Goal: Transaction & Acquisition: Obtain resource

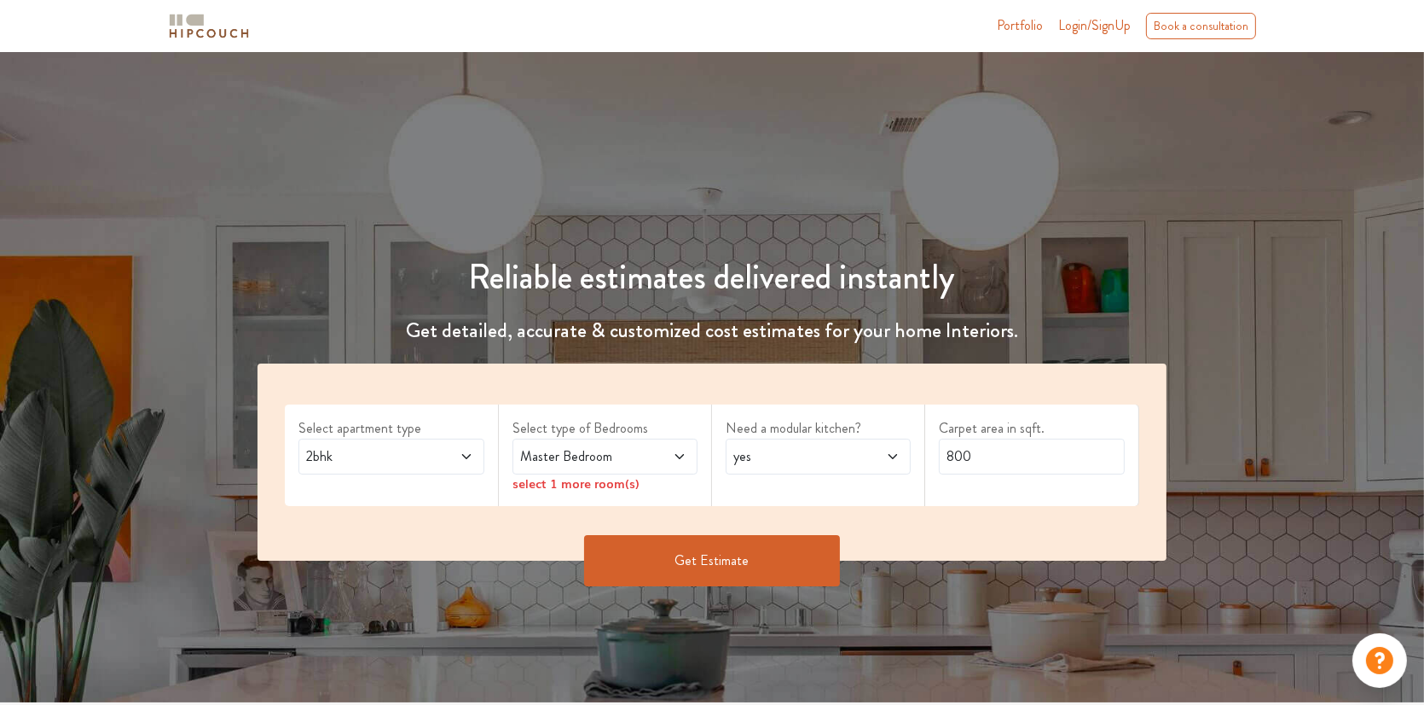
click at [1079, 28] on span "Login/SignUp" at bounding box center [1095, 25] width 73 height 20
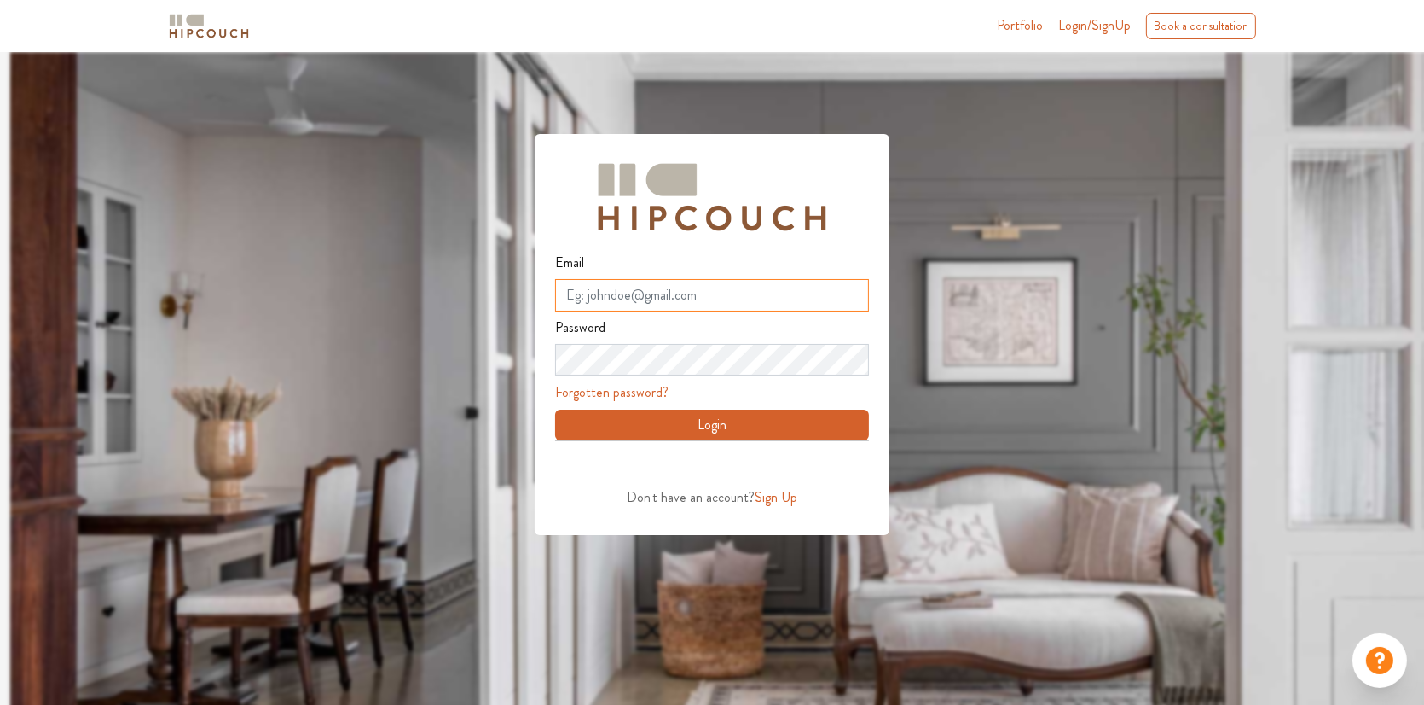
click at [704, 293] on input "Email" at bounding box center [712, 295] width 314 height 32
type input "S"
type input "[EMAIL_ADDRESS][DOMAIN_NAME]"
click at [769, 417] on button "Login" at bounding box center [712, 424] width 314 height 31
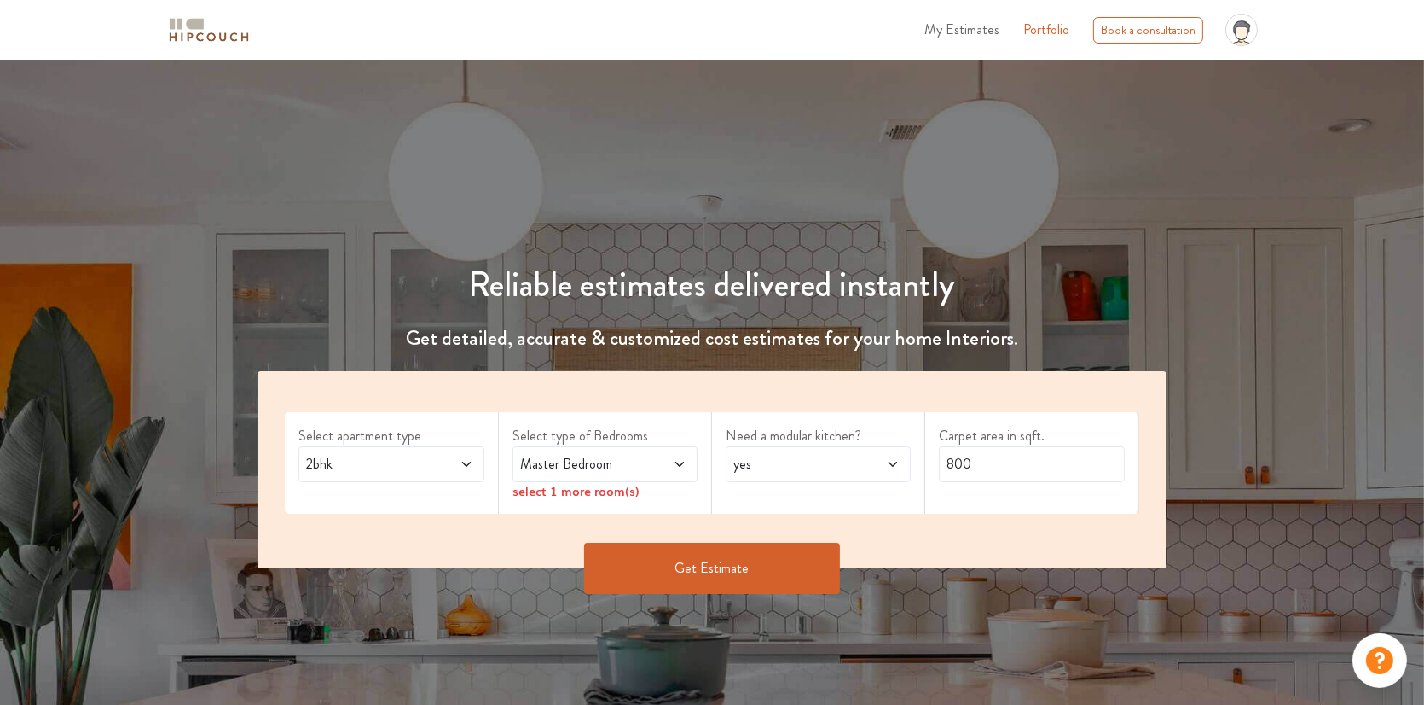
click at [386, 473] on div "2bhk" at bounding box center [391, 464] width 185 height 36
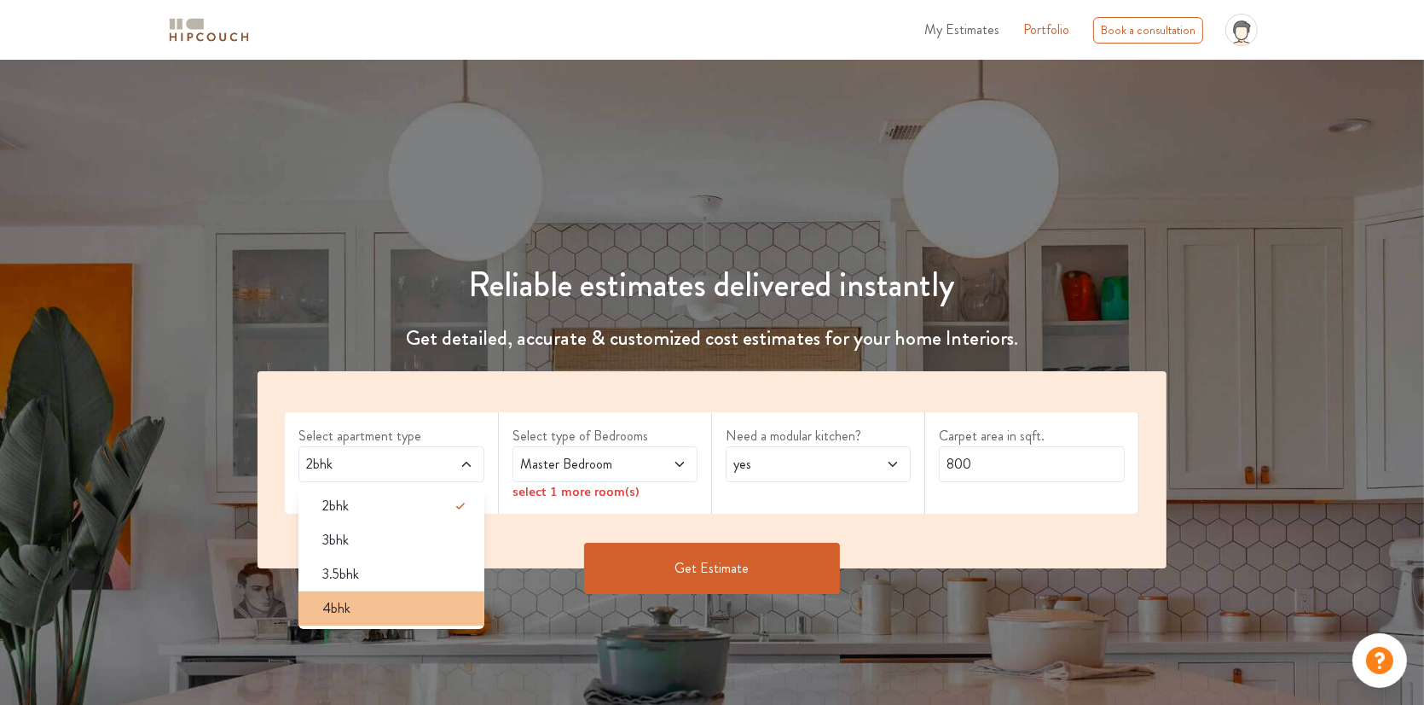
click at [337, 608] on span "4bhk" at bounding box center [336, 608] width 28 height 20
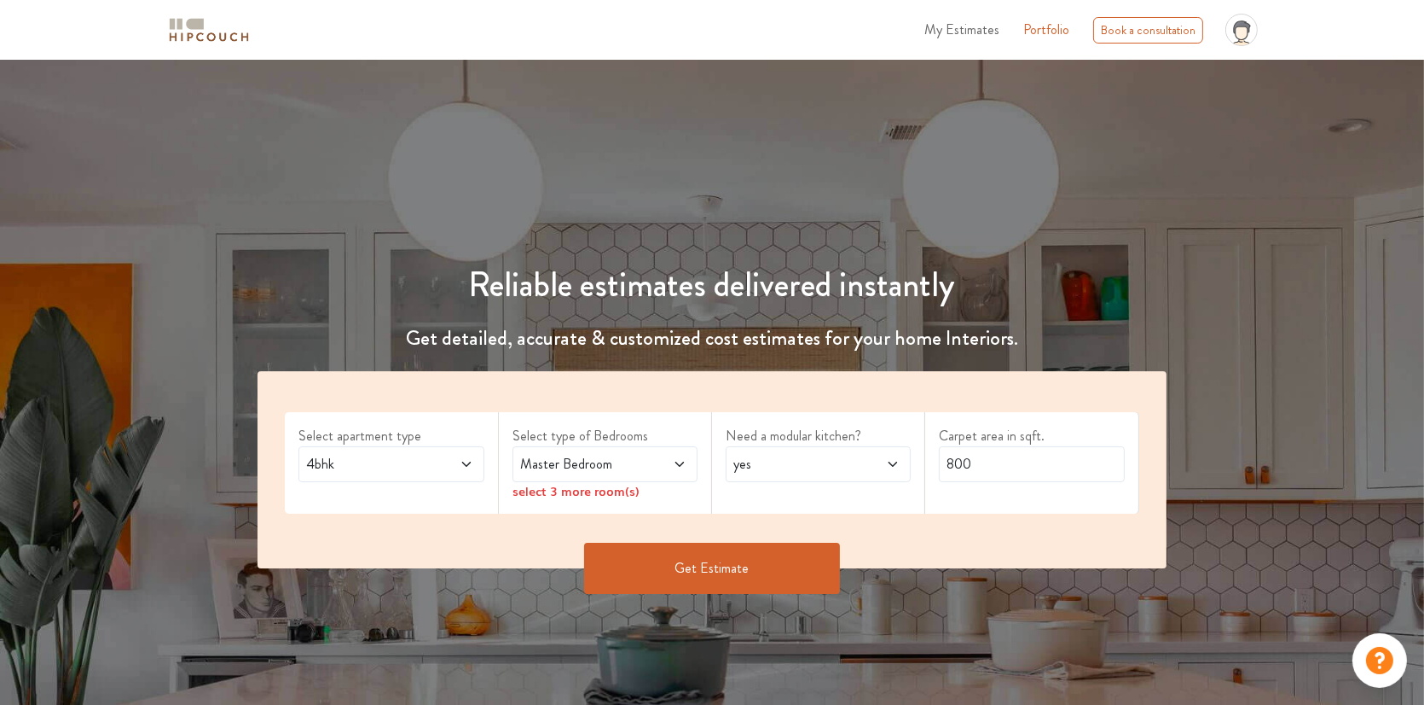
click at [685, 467] on icon at bounding box center [680, 464] width 14 height 14
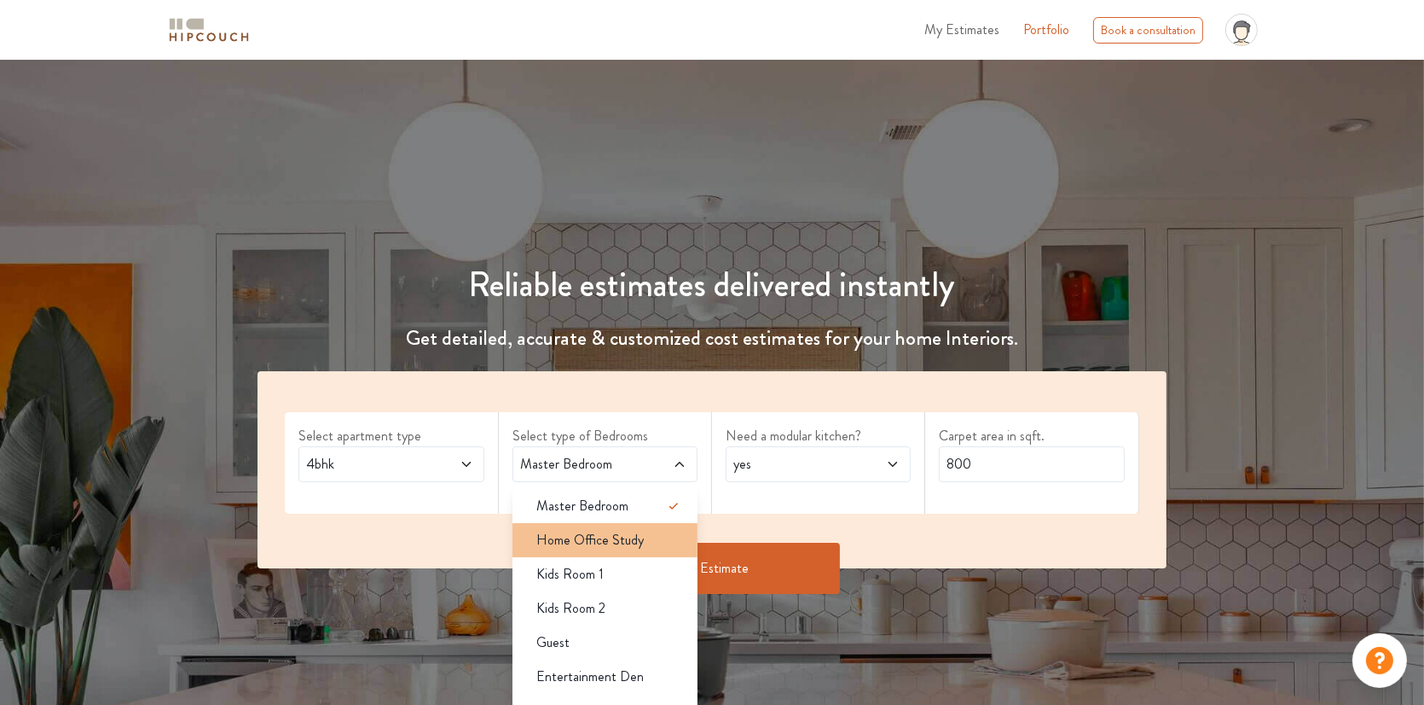
click at [622, 544] on span "Home Office Study" at bounding box center [590, 540] width 107 height 20
click at [463, 463] on icon at bounding box center [465, 463] width 9 height 5
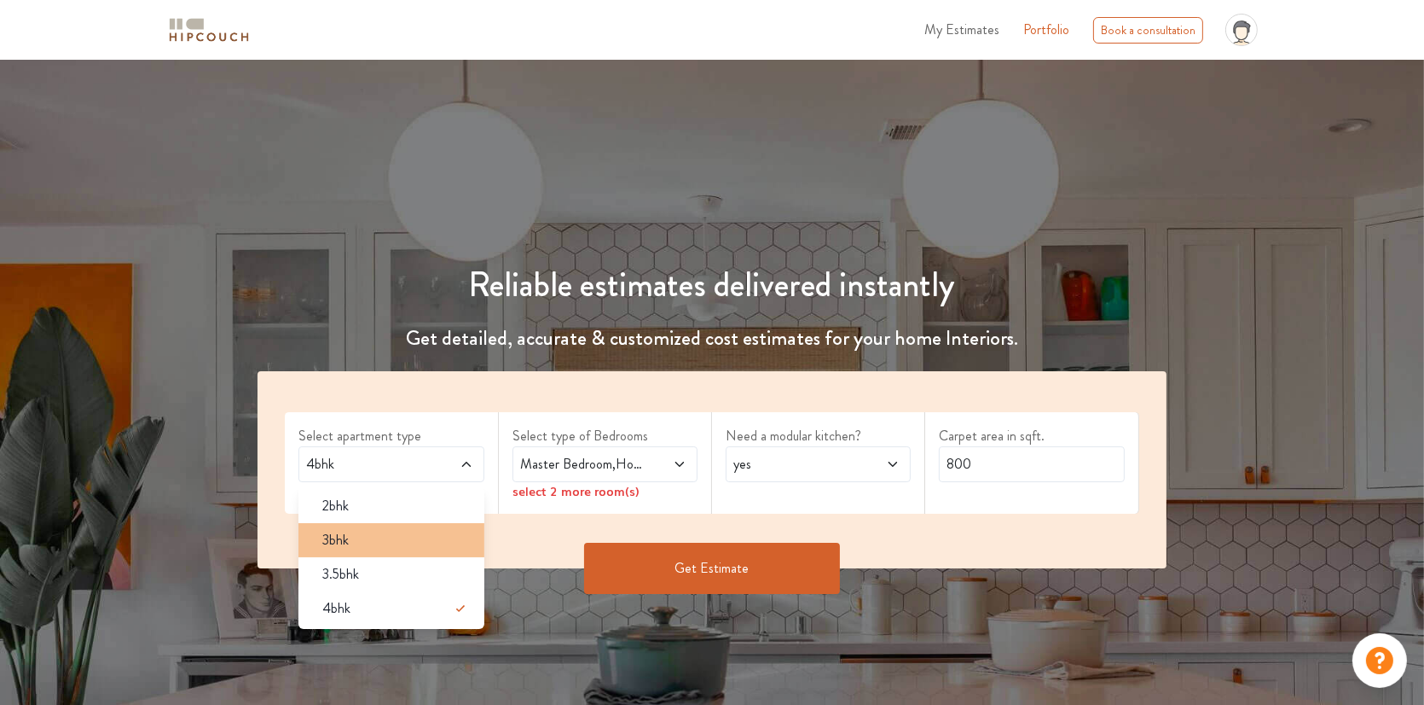
scroll to position [256, 0]
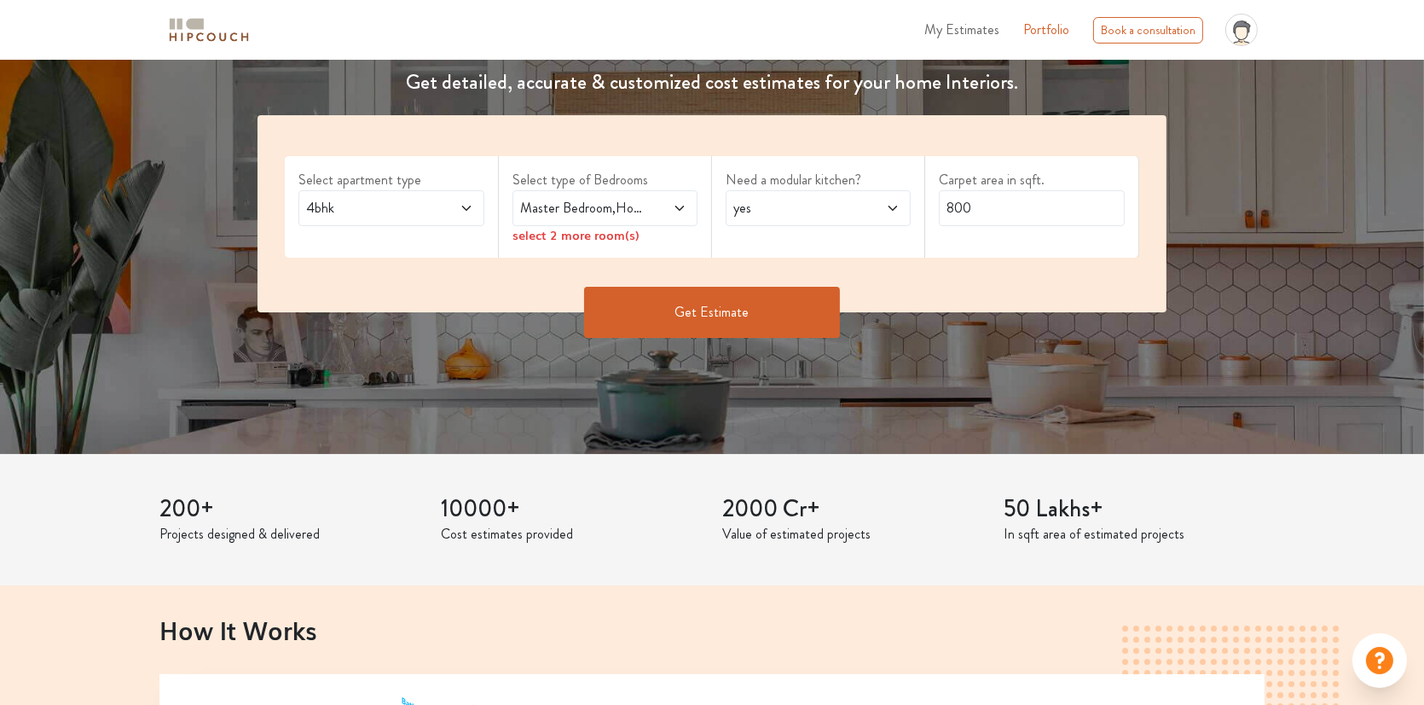
click at [681, 206] on icon at bounding box center [680, 208] width 14 height 14
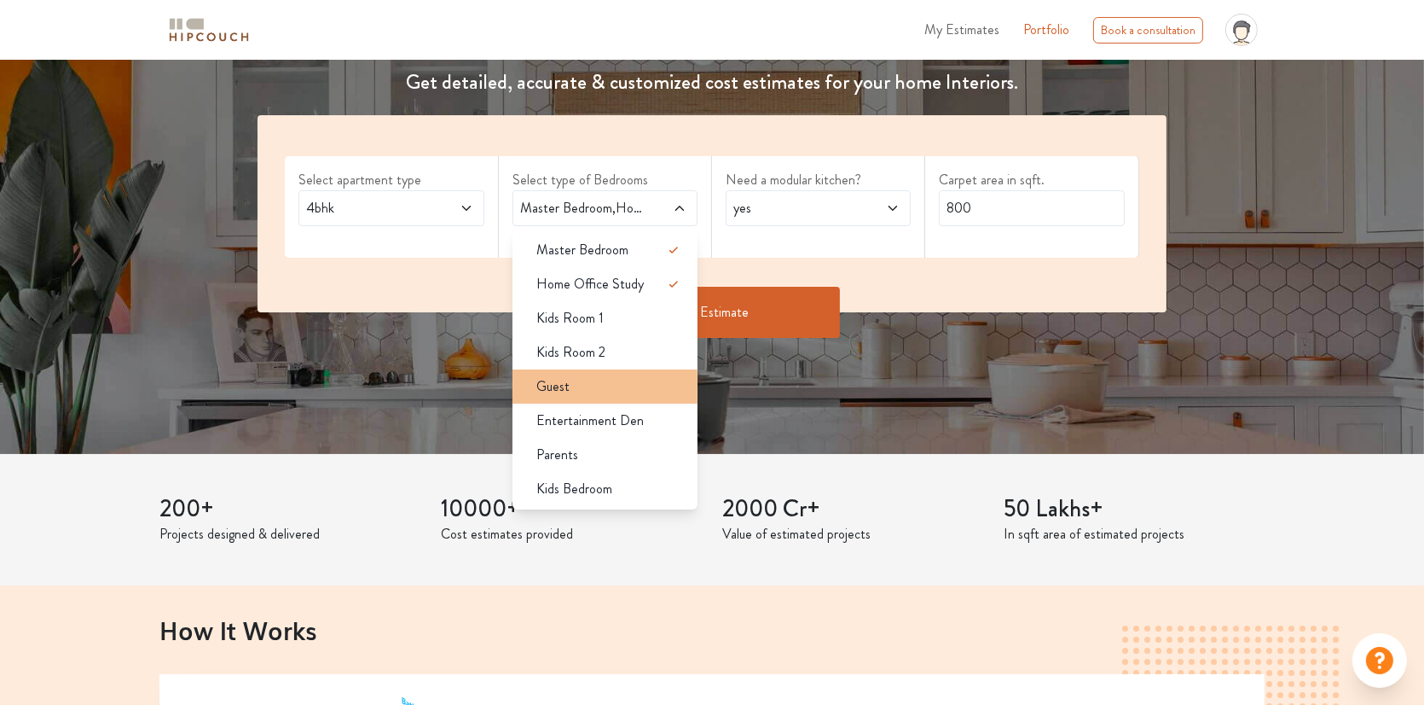
click at [647, 382] on div "Guest" at bounding box center [610, 386] width 175 height 20
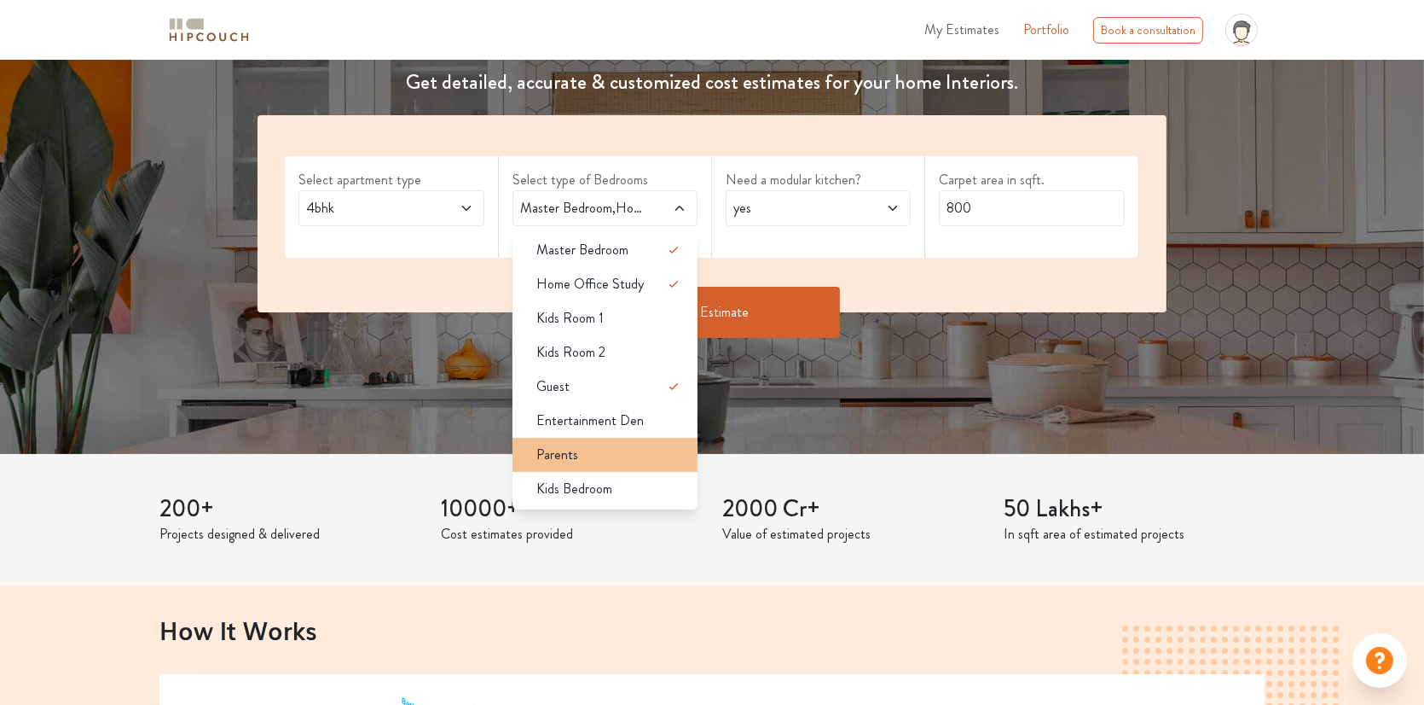
click at [648, 444] on div "Parents" at bounding box center [610, 454] width 175 height 20
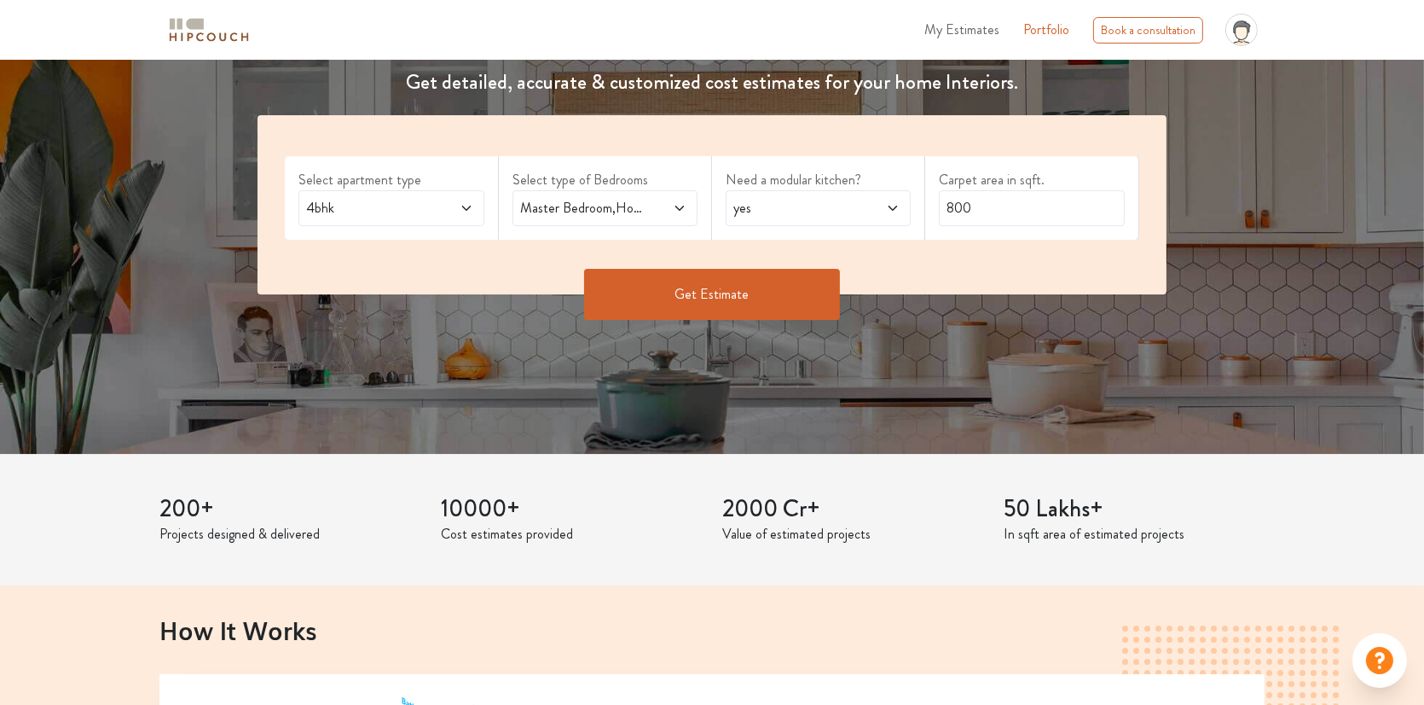
click at [670, 203] on span at bounding box center [665, 208] width 43 height 20
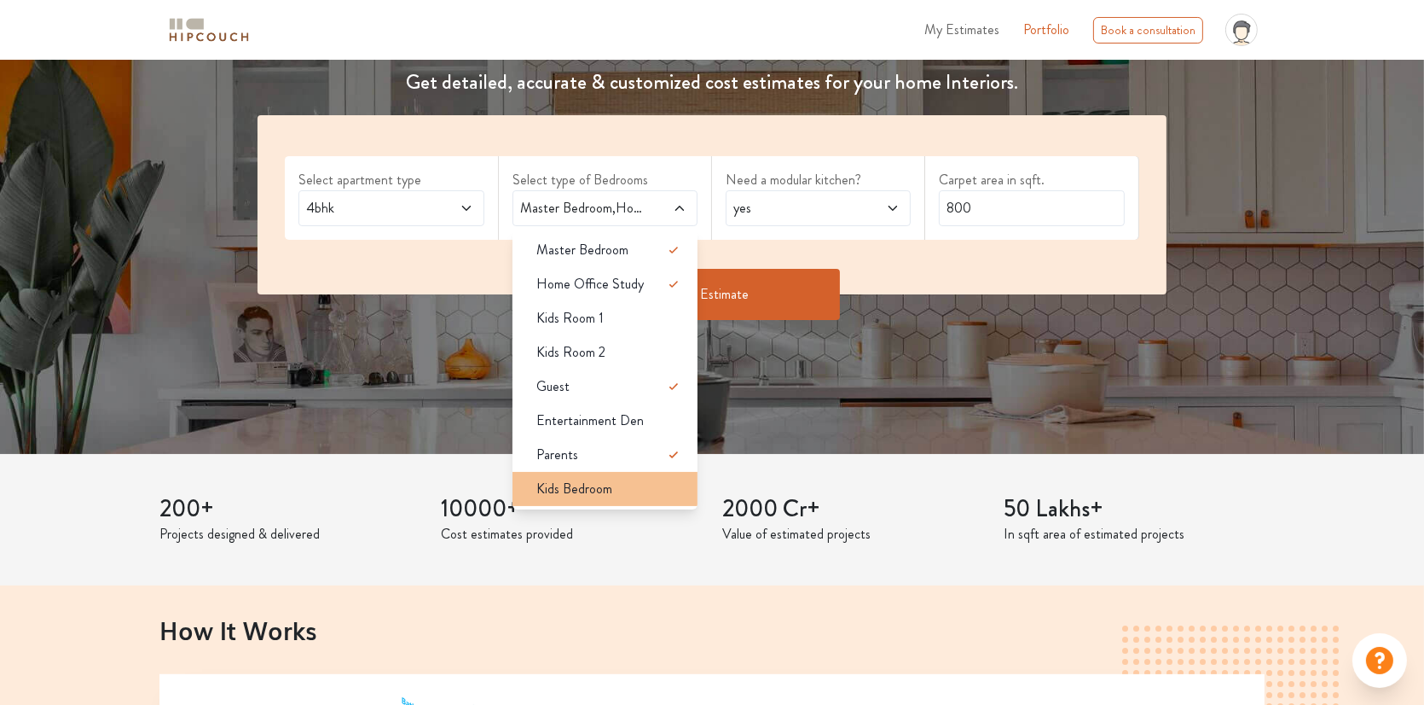
click at [624, 486] on div "Kids Bedroom" at bounding box center [610, 489] width 175 height 20
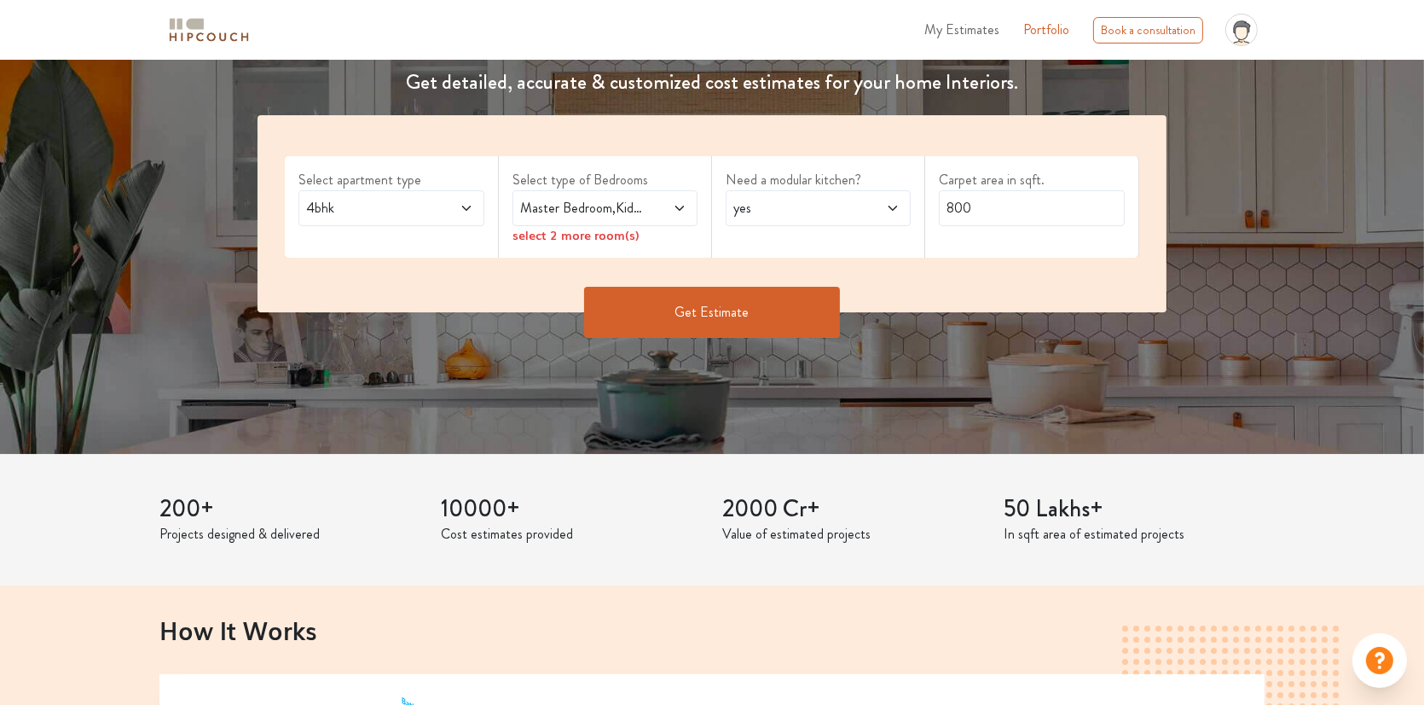
click at [668, 206] on span at bounding box center [665, 208] width 43 height 20
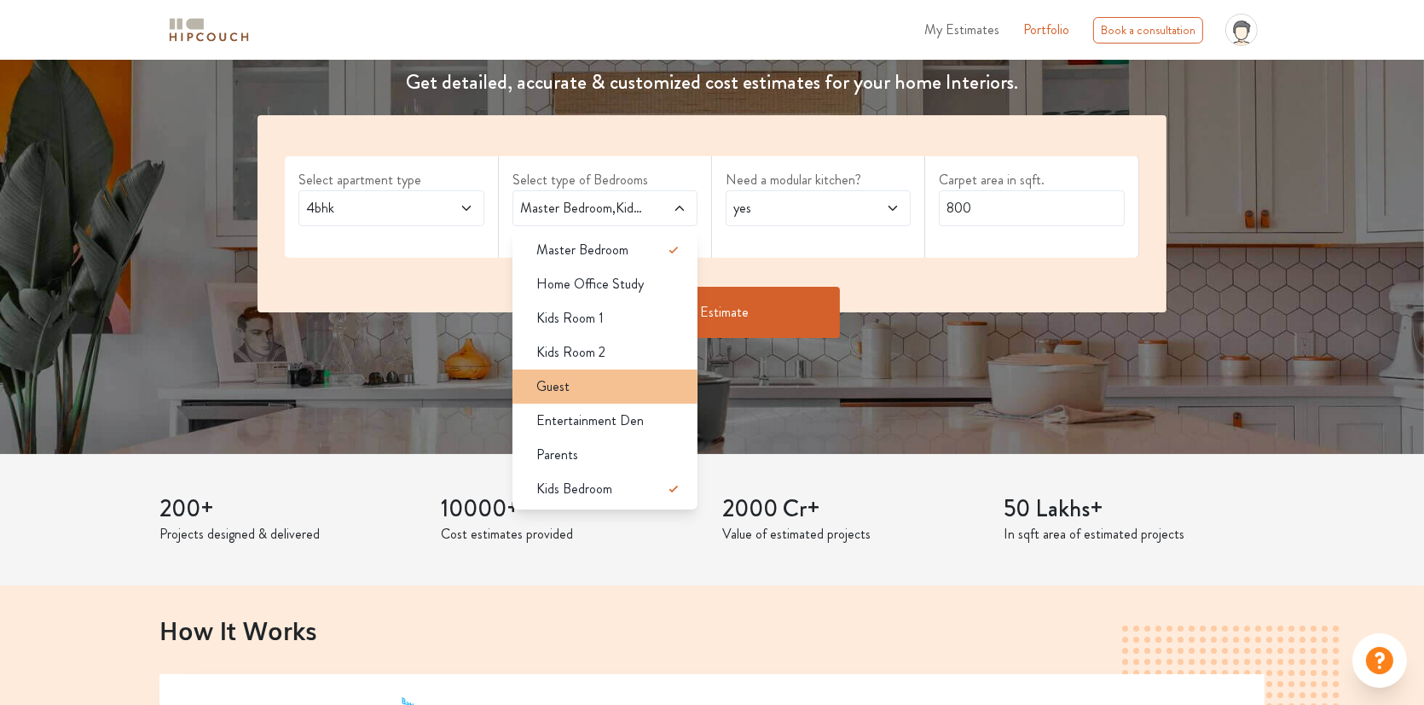
click at [608, 386] on div "Guest" at bounding box center [610, 386] width 175 height 20
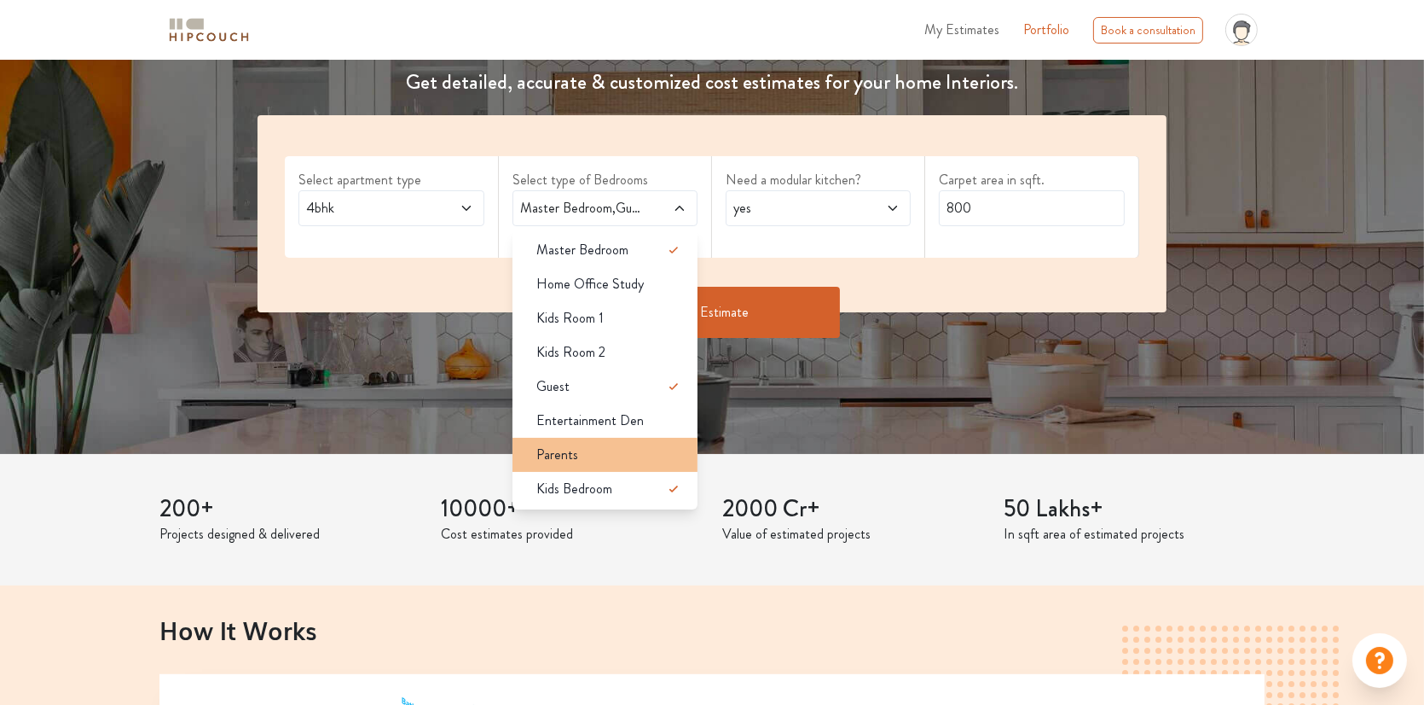
click at [609, 451] on div "Parents" at bounding box center [610, 454] width 175 height 20
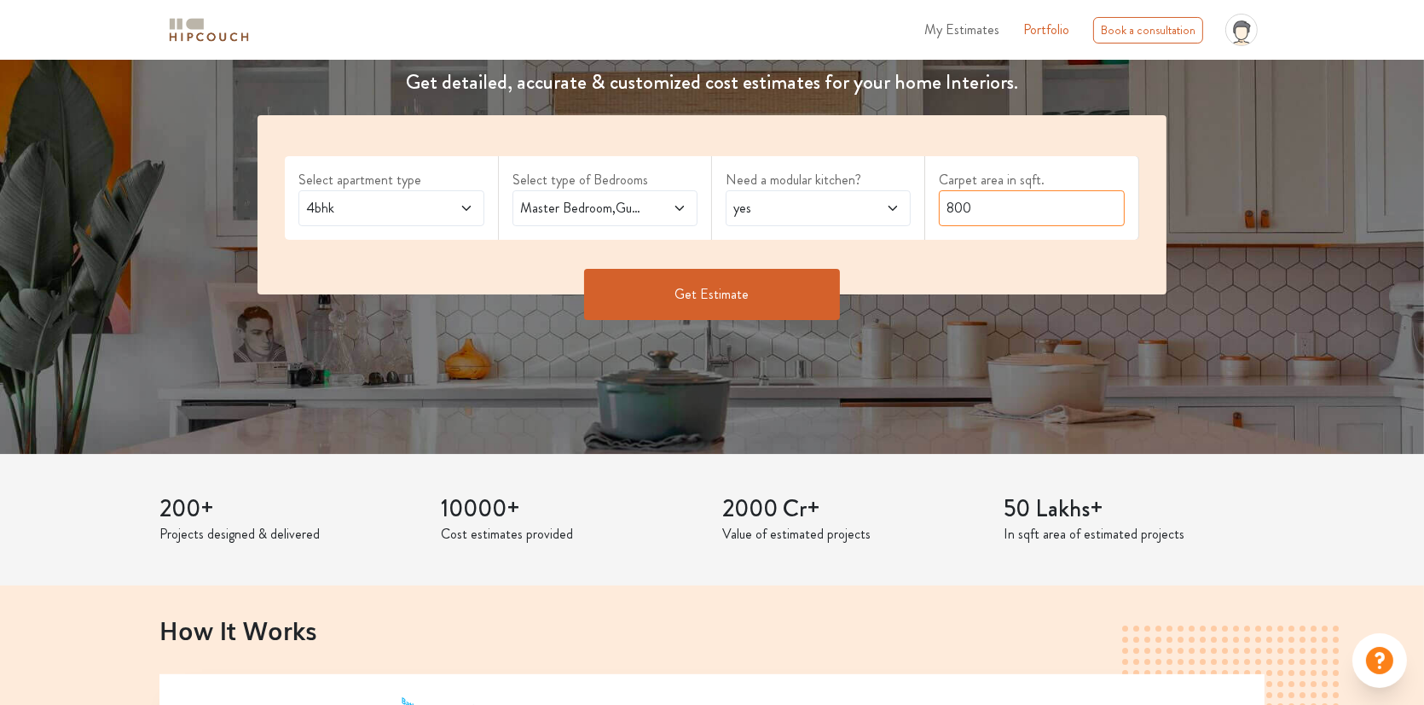
drag, startPoint x: 985, startPoint y: 217, endPoint x: 894, endPoint y: 227, distance: 91.8
click at [896, 227] on div "Select apartment type 4bhk Select type of Bedrooms Master Bedroom,Guest,Parents…" at bounding box center [712, 204] width 908 height 179
type input "2000"
click at [743, 297] on button "Get Estimate" at bounding box center [712, 294] width 256 height 51
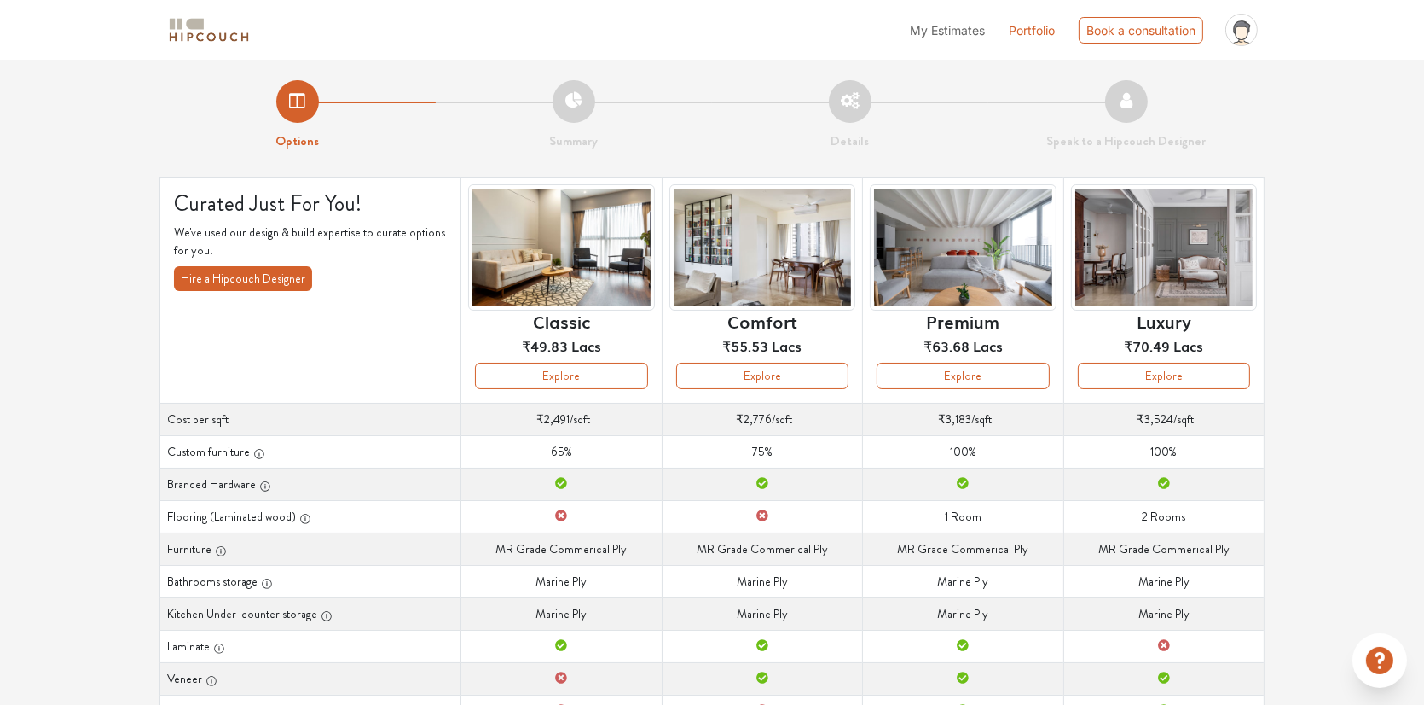
scroll to position [85, 0]
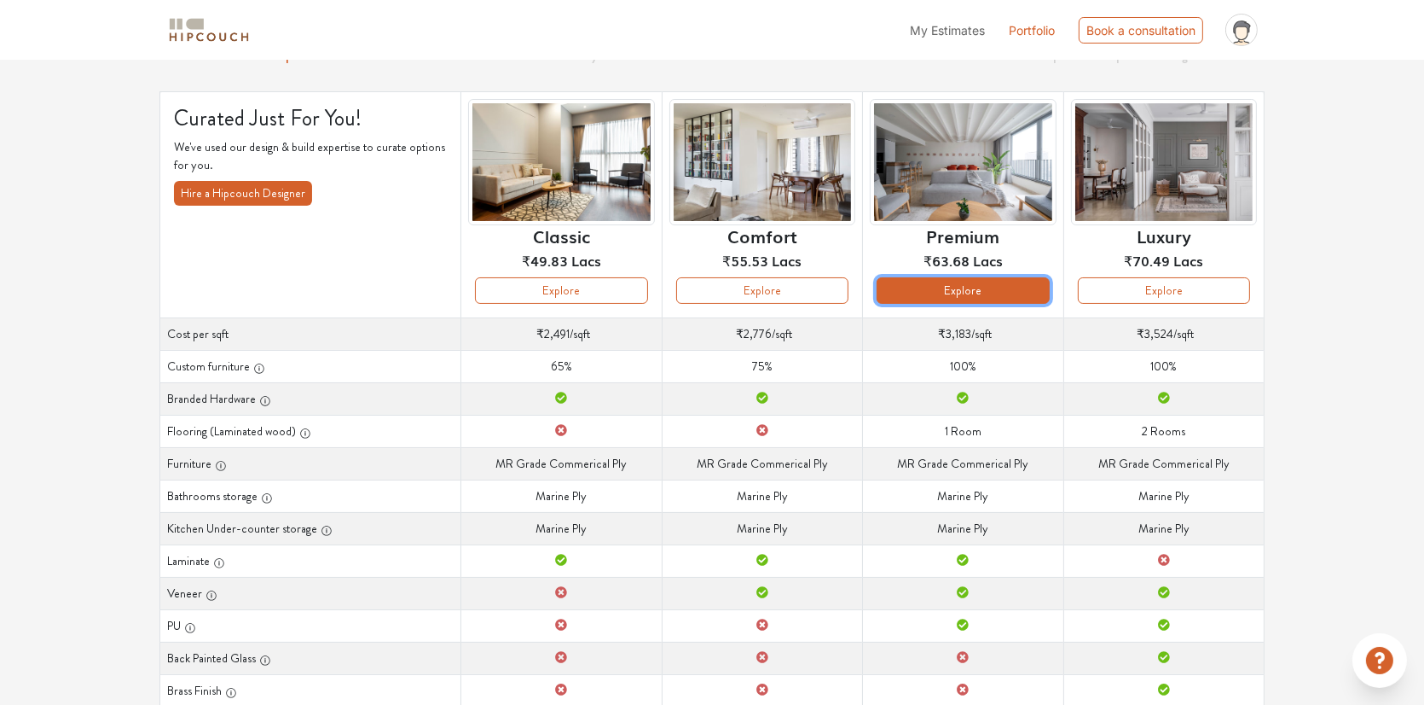
click at [925, 288] on button "Explore" at bounding box center [963, 290] width 172 height 26
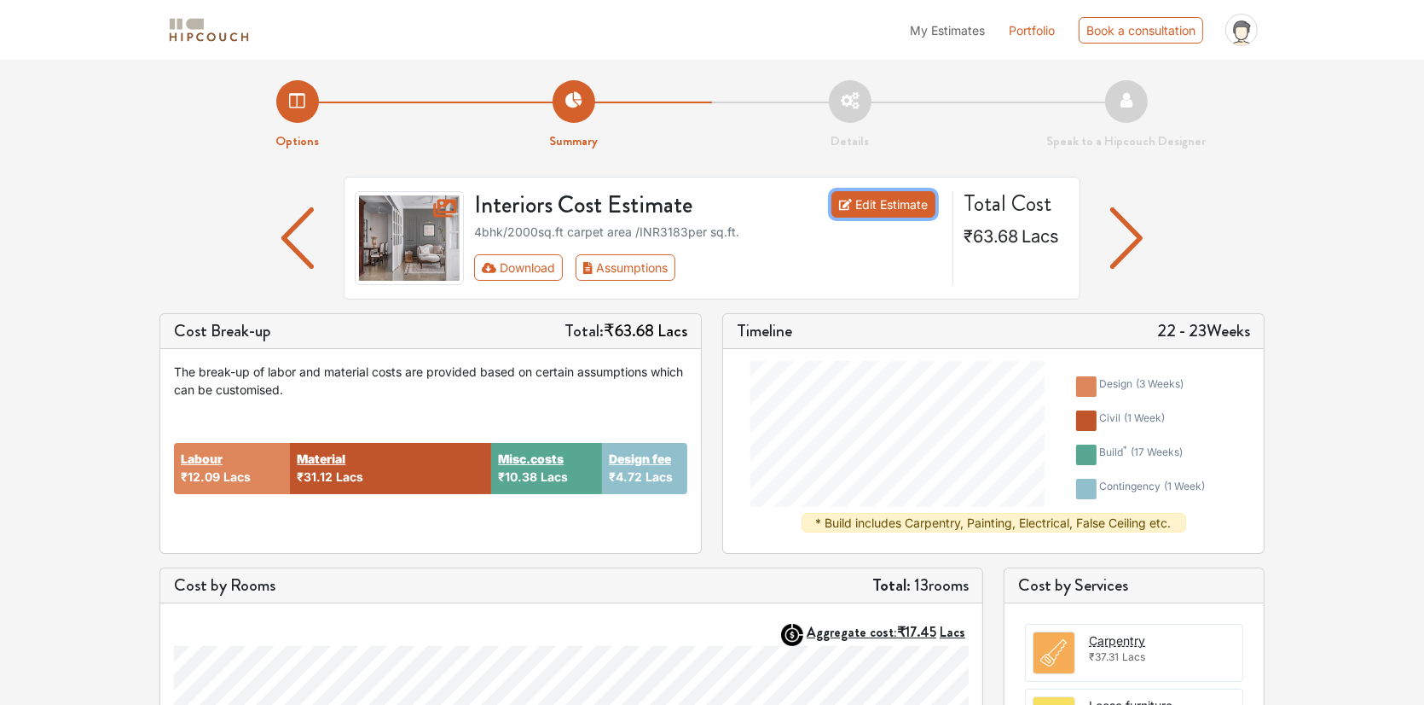
click at [883, 210] on link "Edit Estimate" at bounding box center [884, 204] width 105 height 26
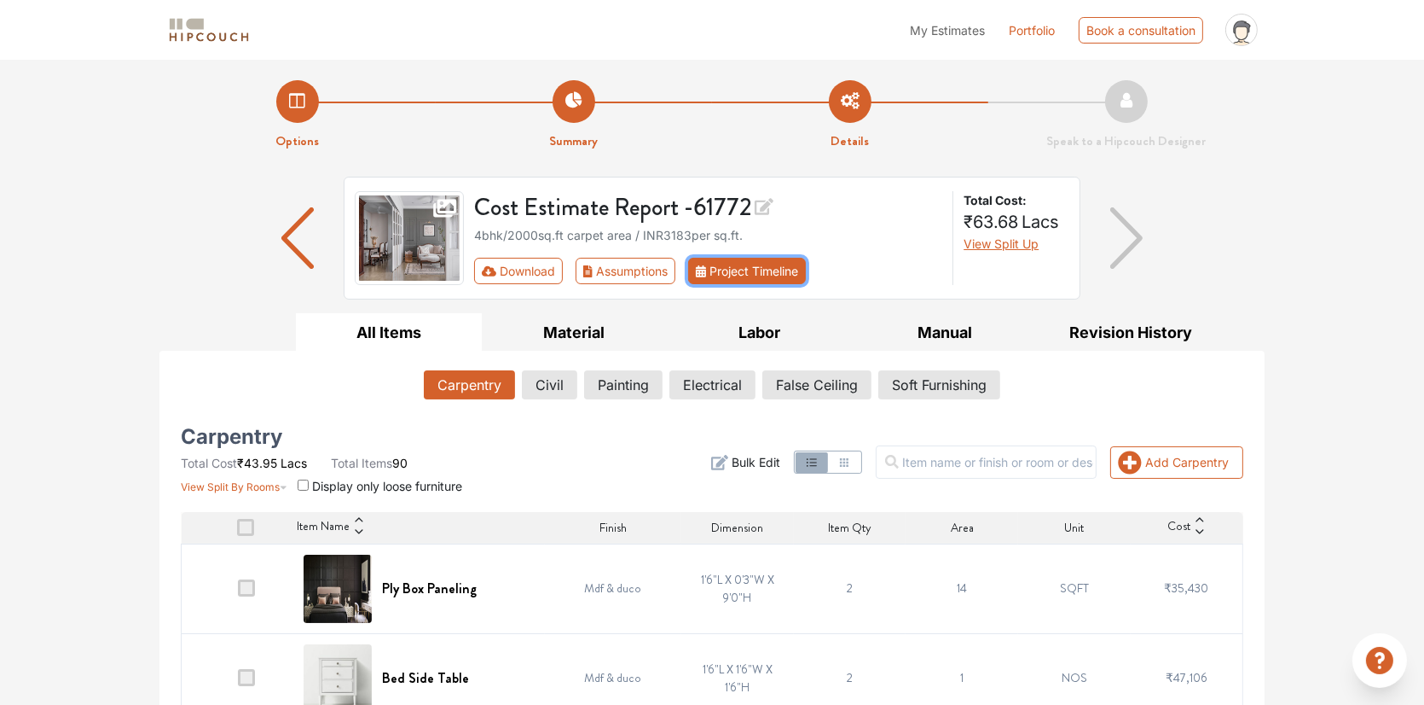
click at [779, 280] on button "Project Timeline" at bounding box center [747, 271] width 118 height 26
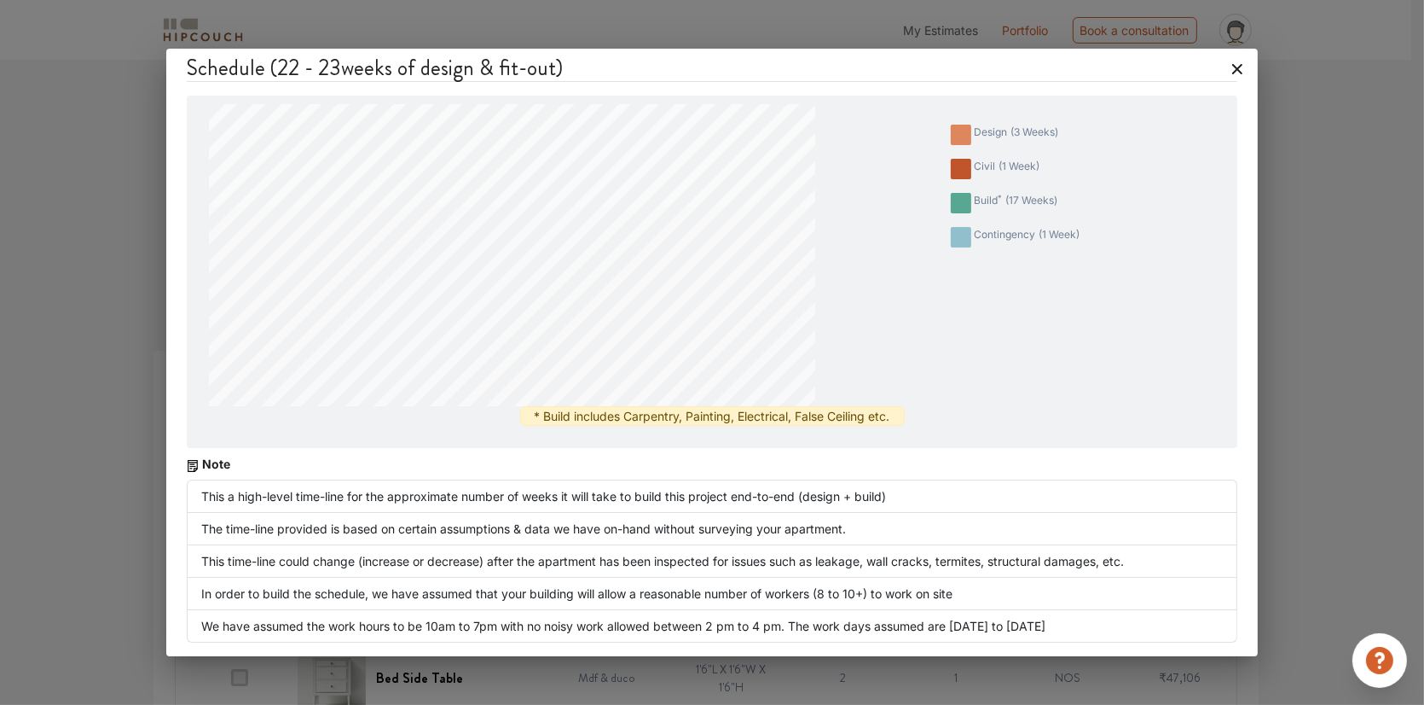
click at [1242, 73] on icon at bounding box center [1238, 69] width 10 height 10
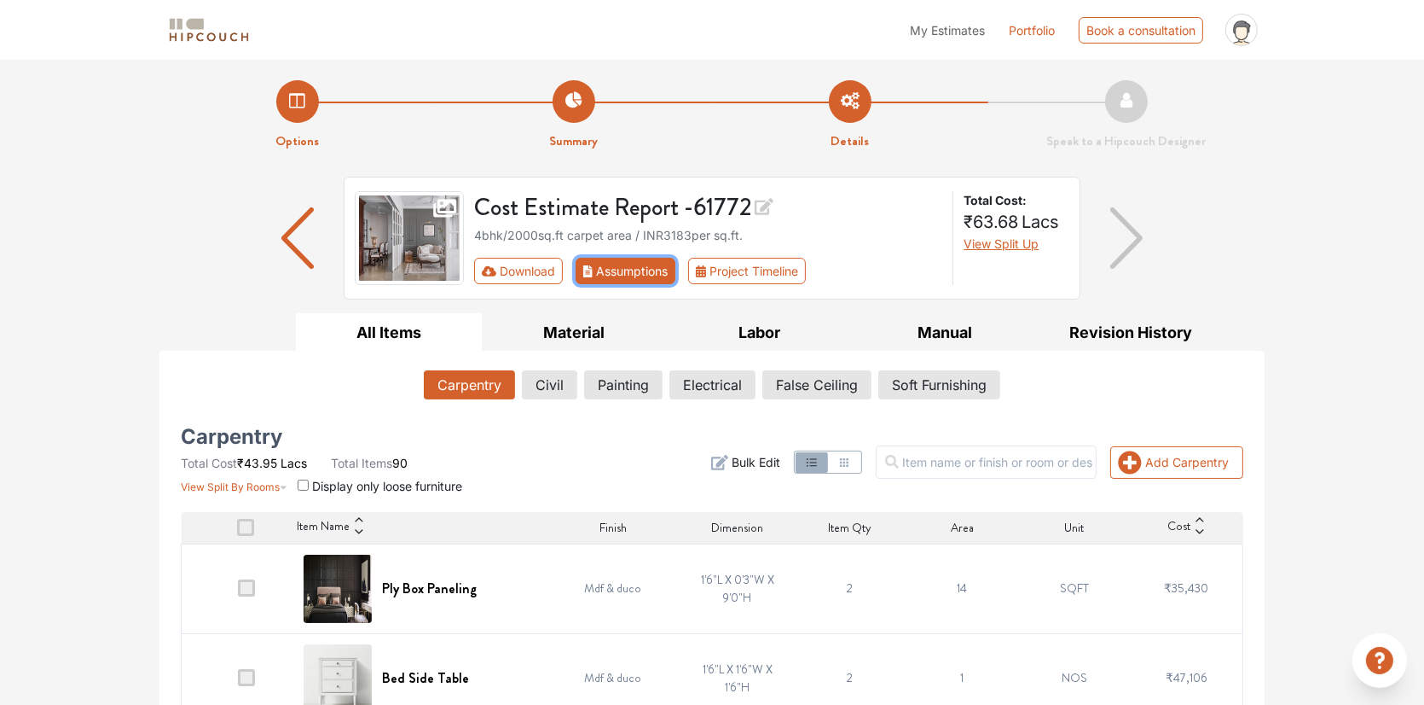
click at [607, 267] on button "Assumptions" at bounding box center [626, 271] width 100 height 26
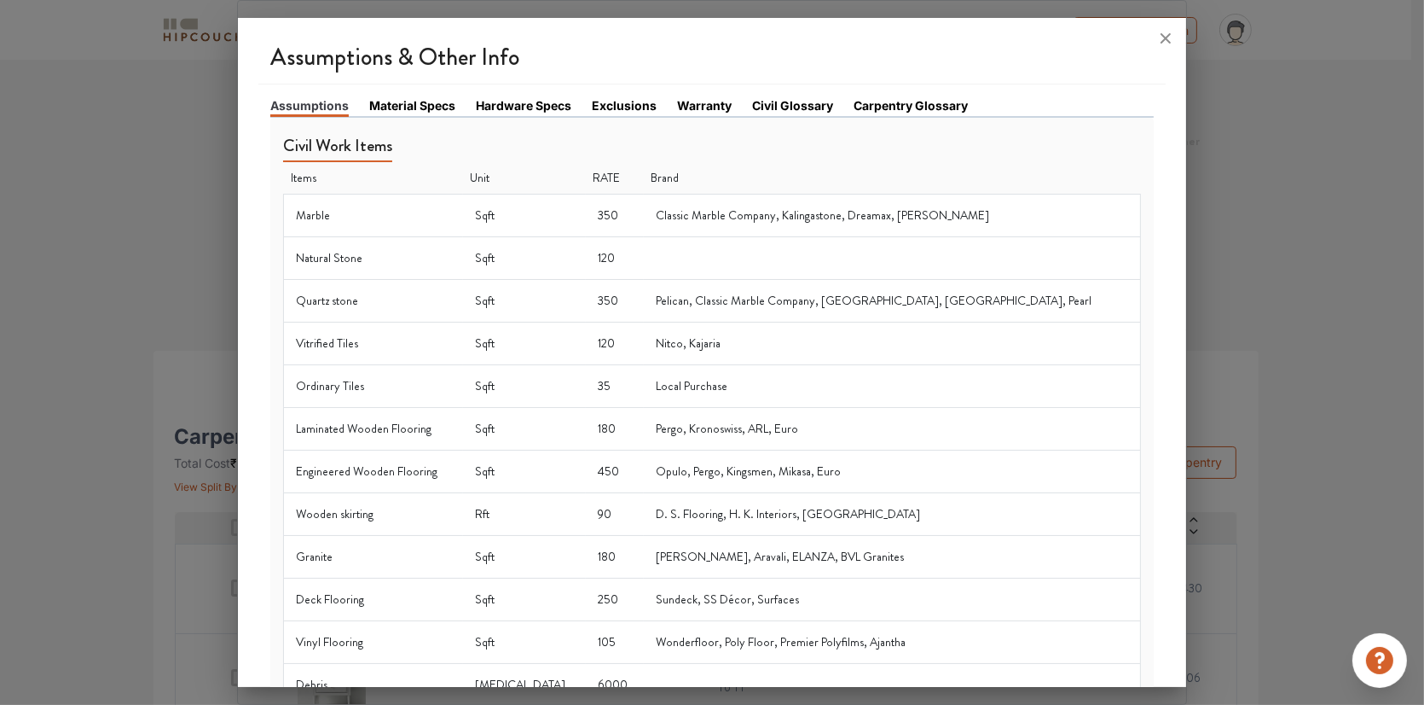
click at [618, 210] on td "350" at bounding box center [615, 215] width 58 height 43
click at [1162, 37] on icon at bounding box center [1165, 38] width 27 height 27
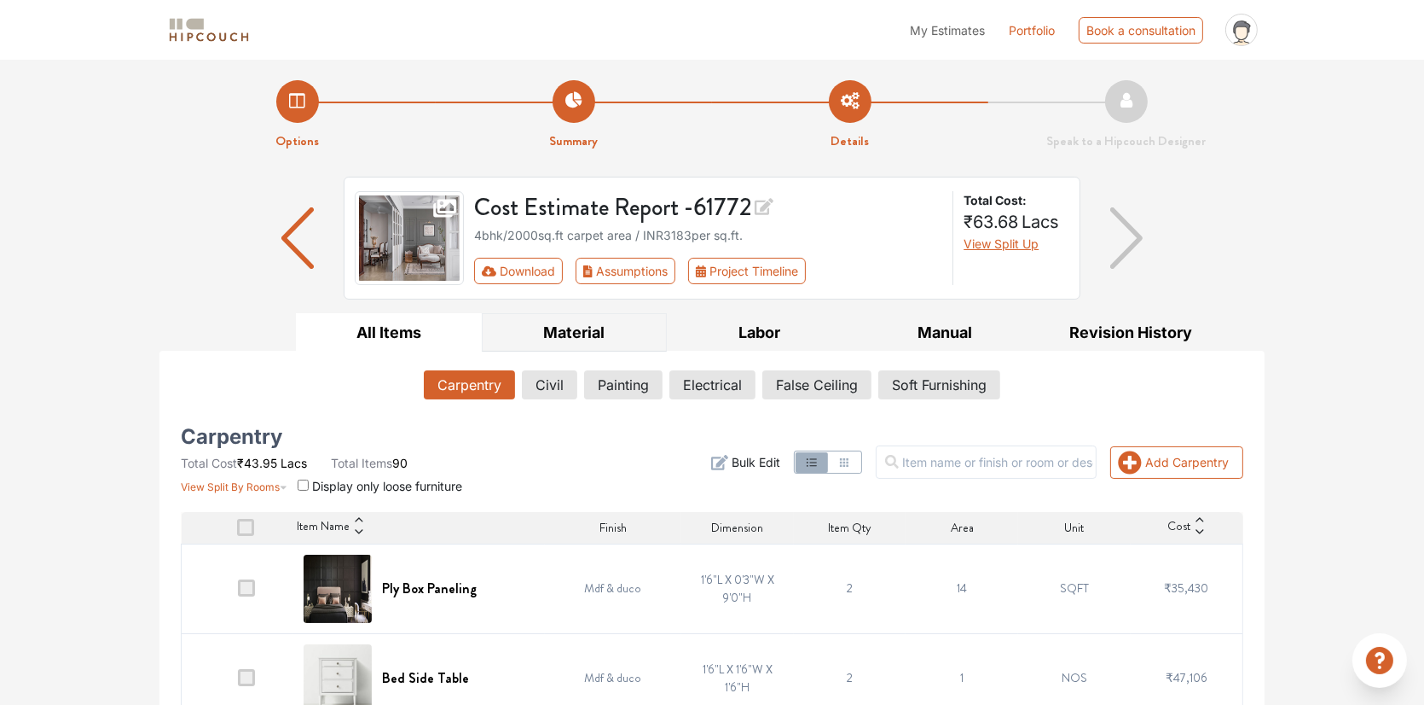
click at [590, 328] on button "Material" at bounding box center [575, 332] width 186 height 38
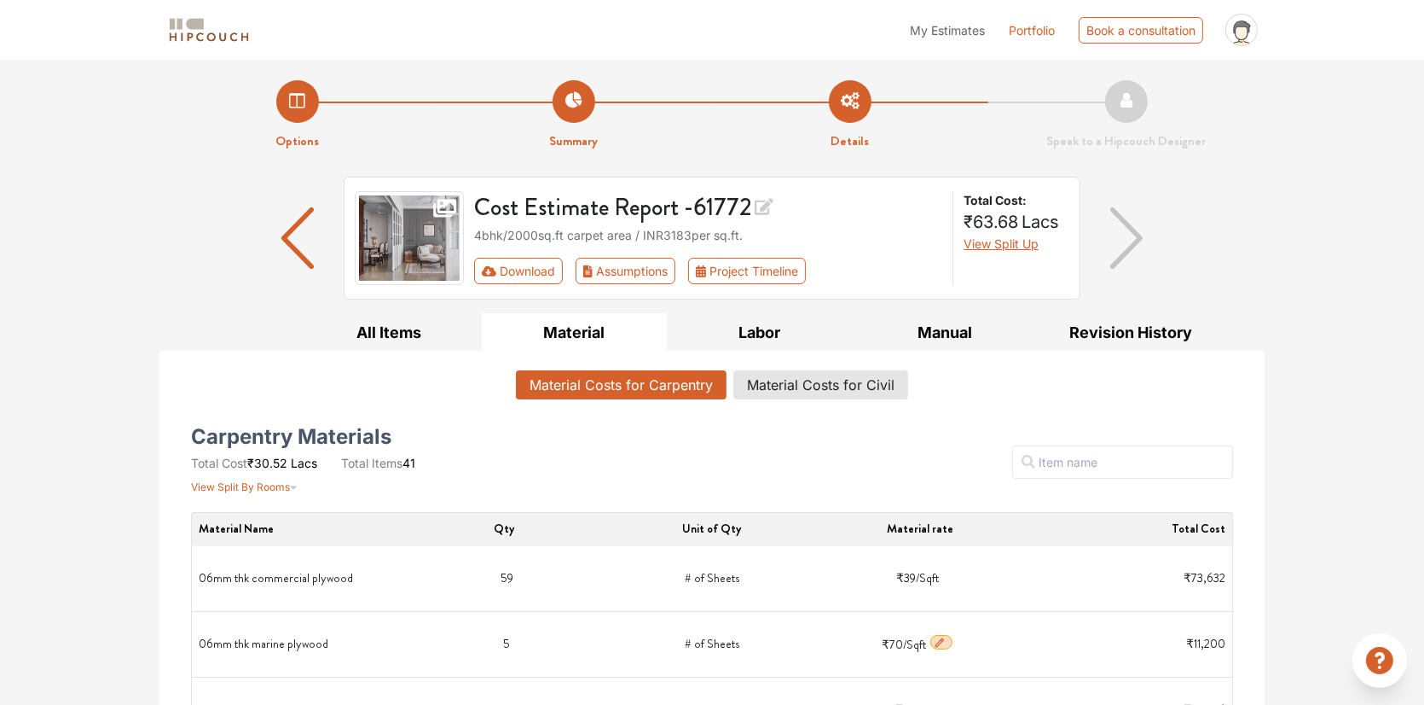
scroll to position [426, 0]
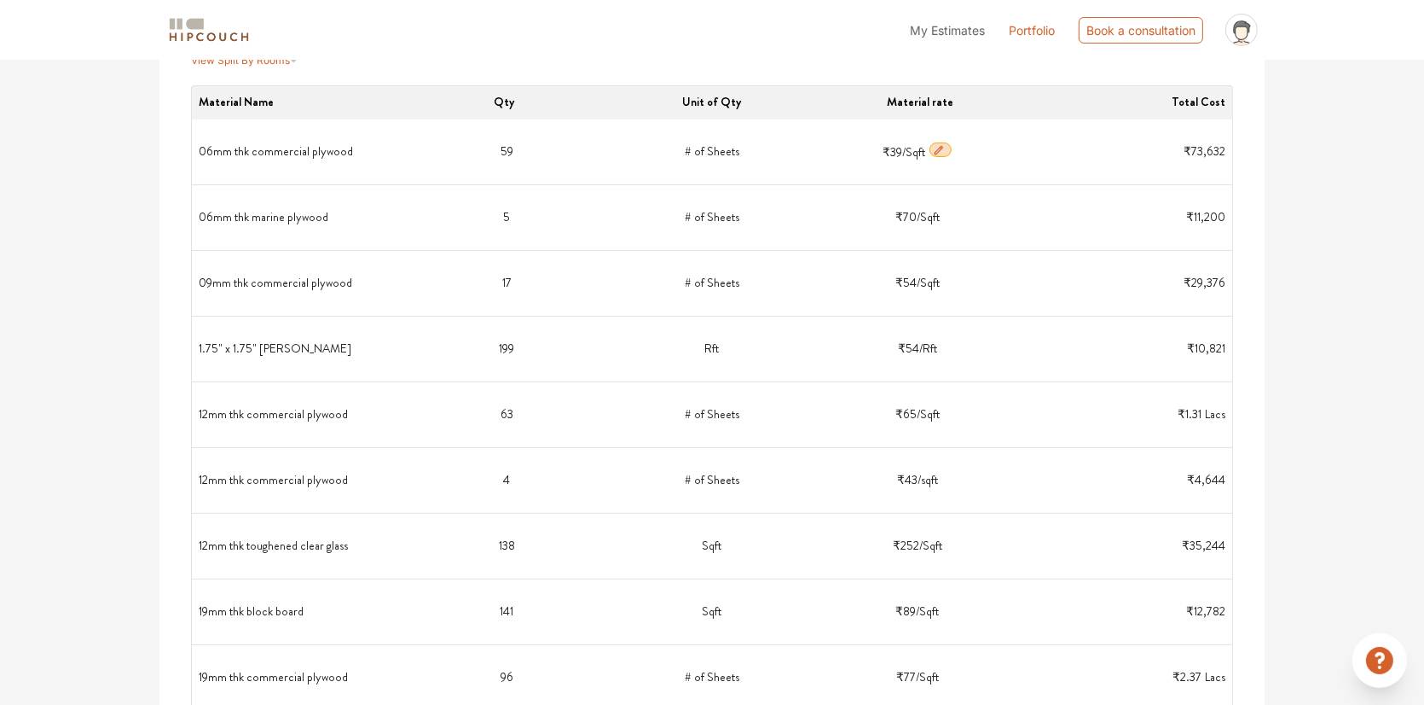
click at [942, 149] on icon "button" at bounding box center [939, 149] width 9 height 9
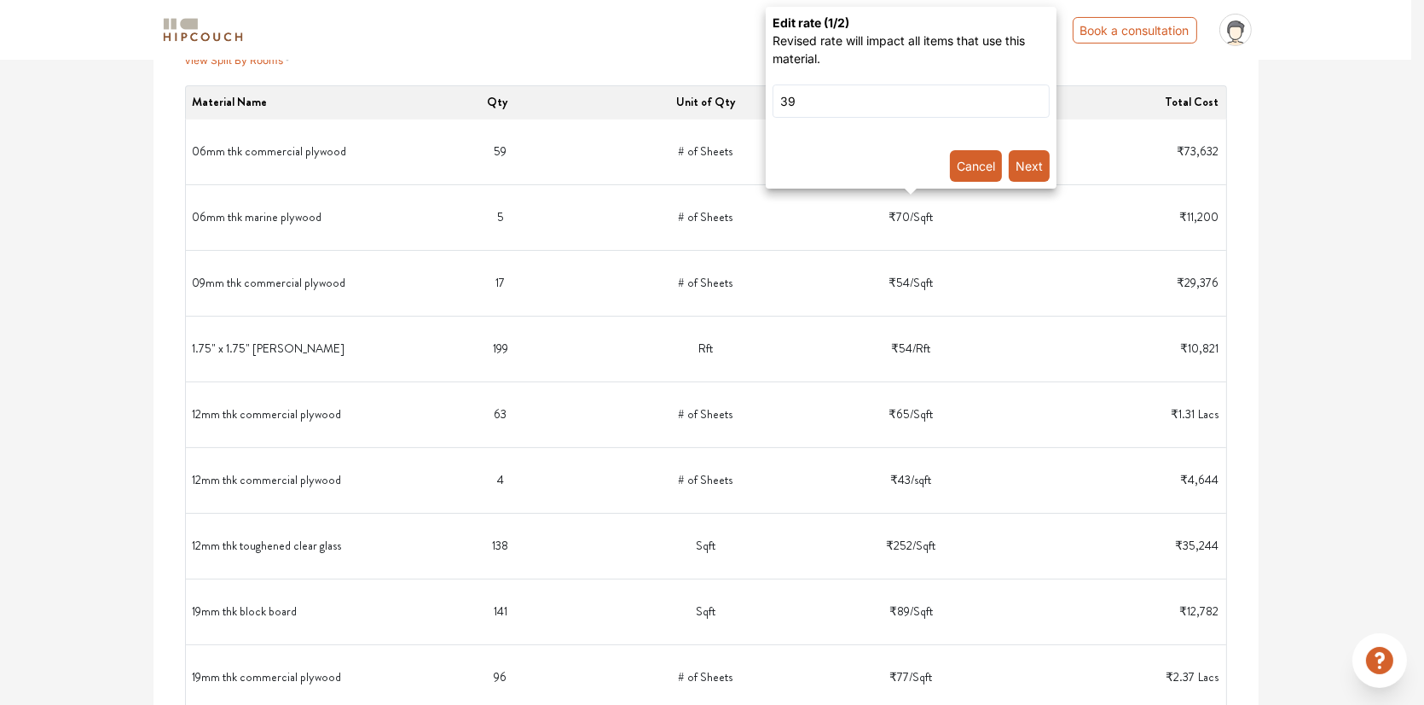
click at [706, 183] on div at bounding box center [712, 352] width 1424 height 705
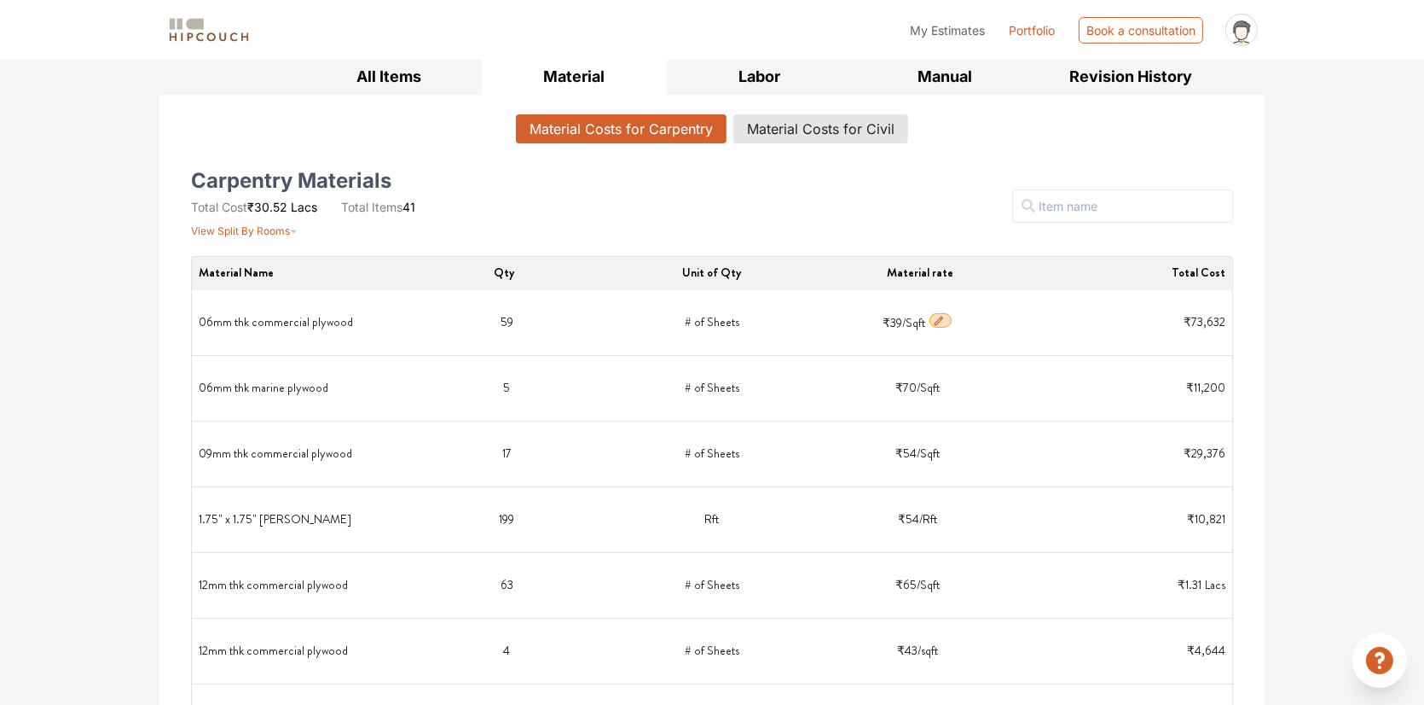
scroll to position [0, 0]
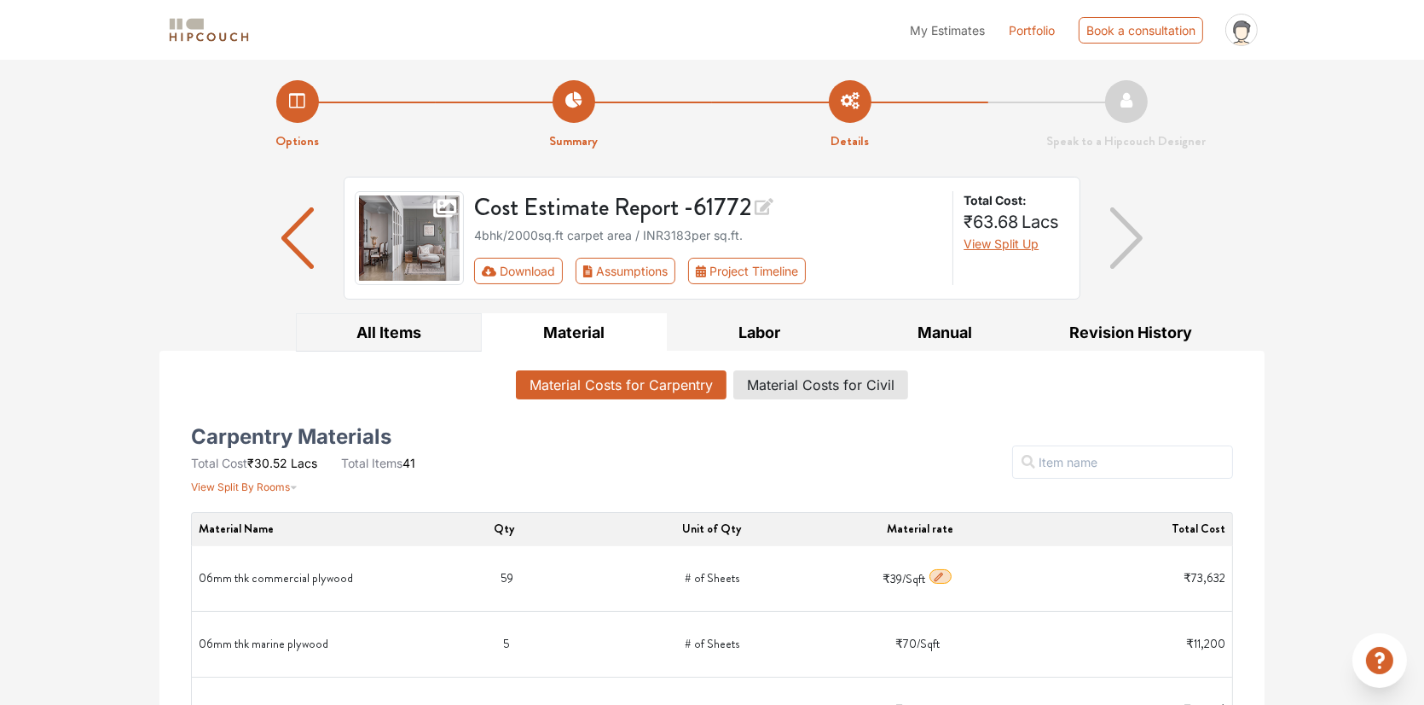
click at [416, 341] on button "All Items" at bounding box center [389, 332] width 186 height 38
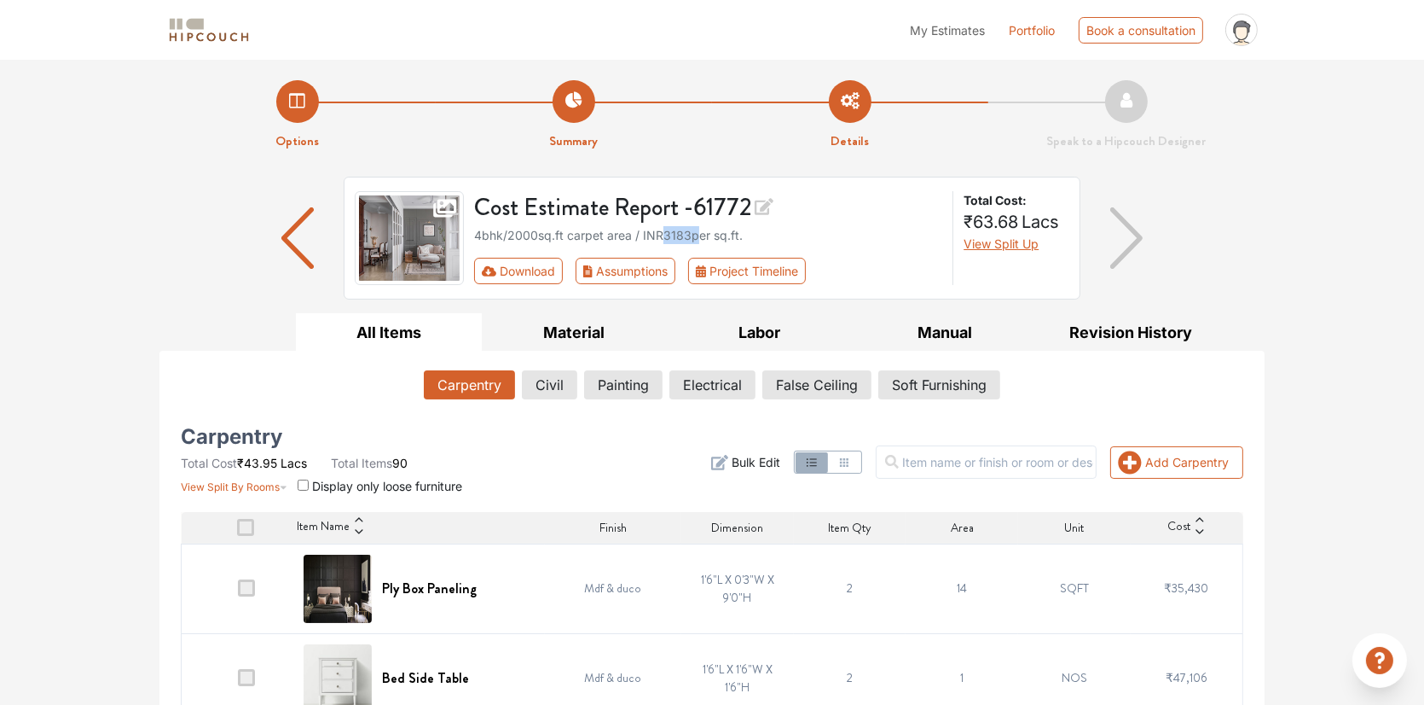
drag, startPoint x: 675, startPoint y: 234, endPoint x: 705, endPoint y: 231, distance: 30.8
click at [705, 231] on div "4bhk / 2000 sq.ft carpet area / INR 3183 per sq.ft." at bounding box center [708, 235] width 469 height 18
click at [305, 113] on li "Options" at bounding box center [298, 115] width 276 height 71
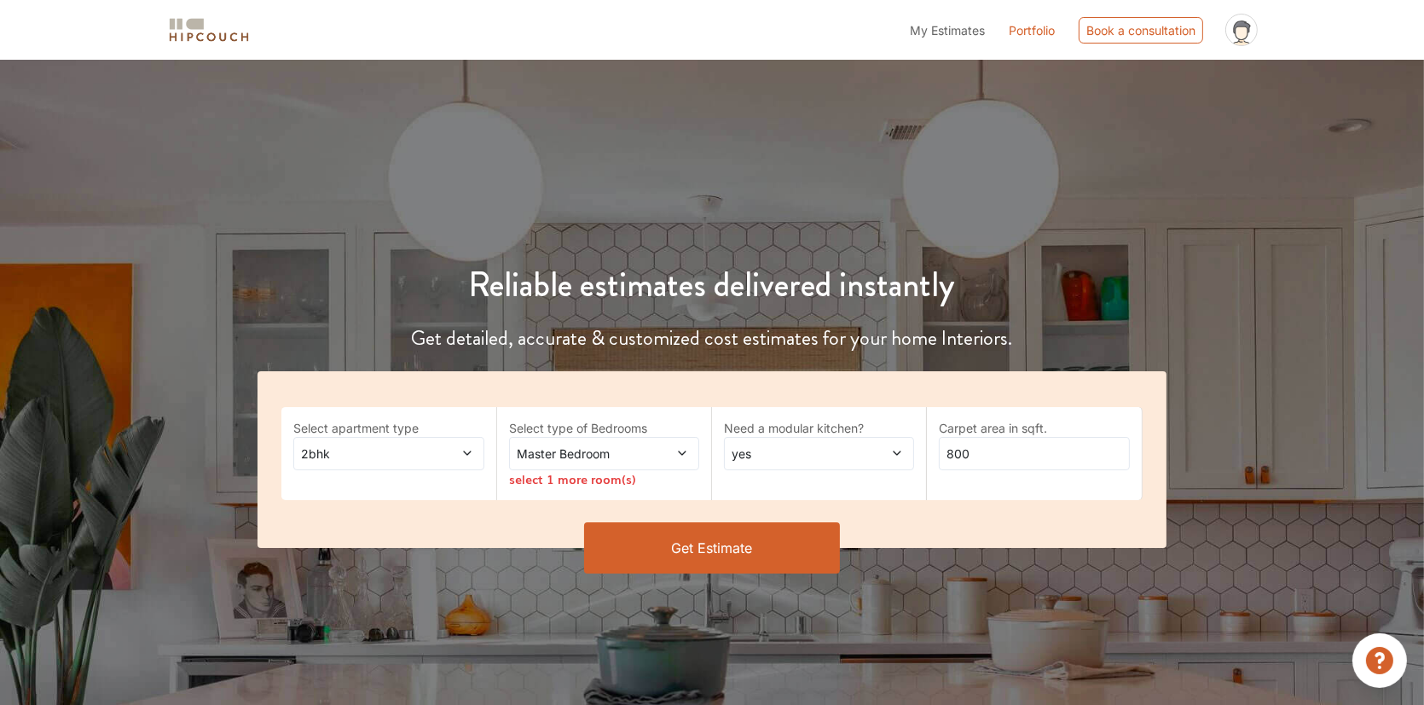
click at [477, 459] on div "2bhk" at bounding box center [388, 453] width 190 height 33
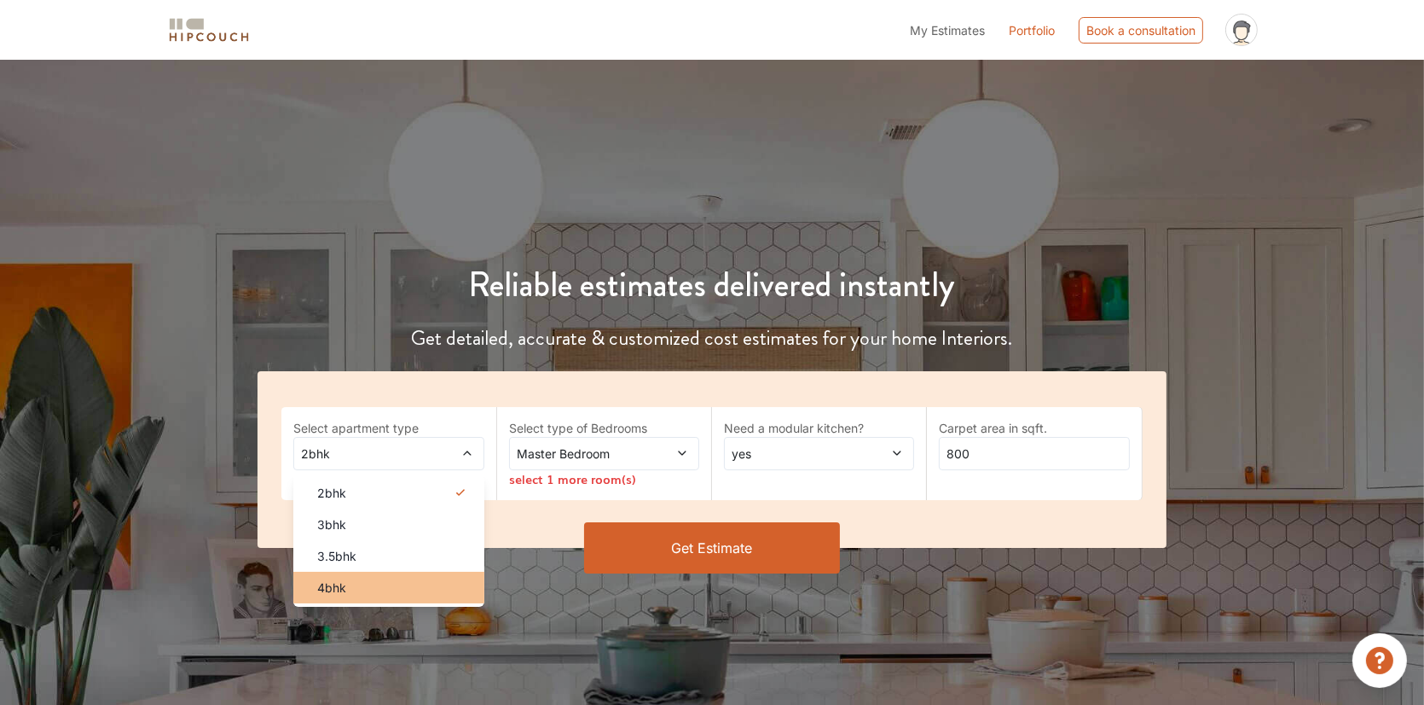
click at [422, 583] on div "4bhk" at bounding box center [394, 587] width 180 height 18
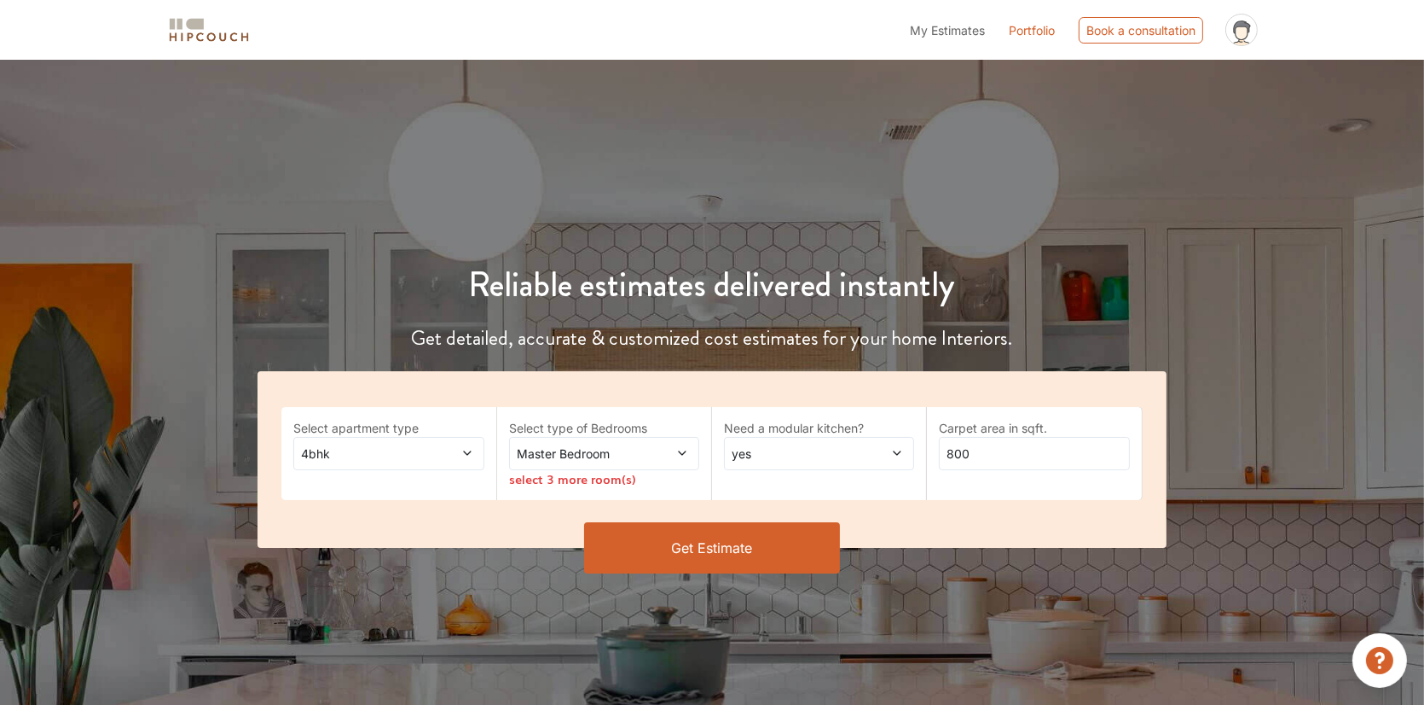
click at [658, 450] on span at bounding box center [667, 453] width 44 height 18
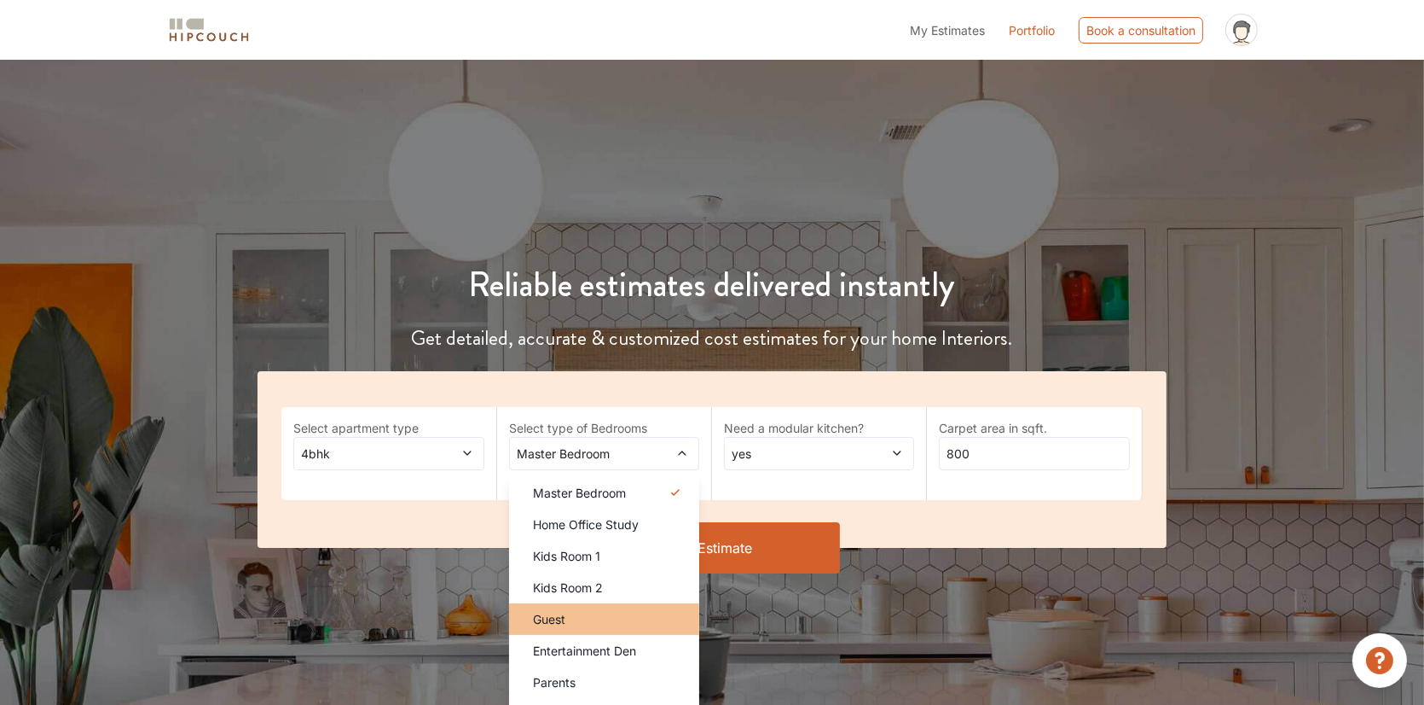
click at [604, 607] on li "Guest" at bounding box center [604, 619] width 190 height 32
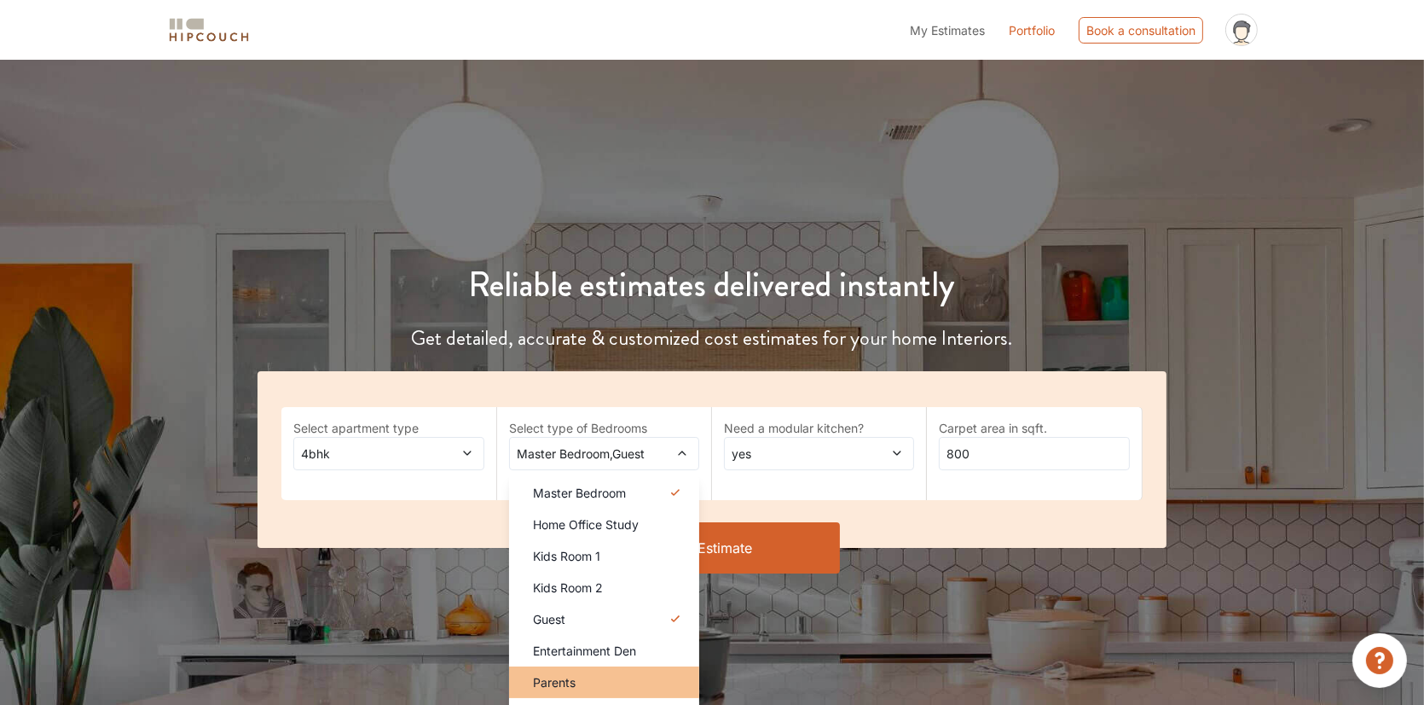
click at [587, 675] on div "Parents" at bounding box center [609, 682] width 180 height 18
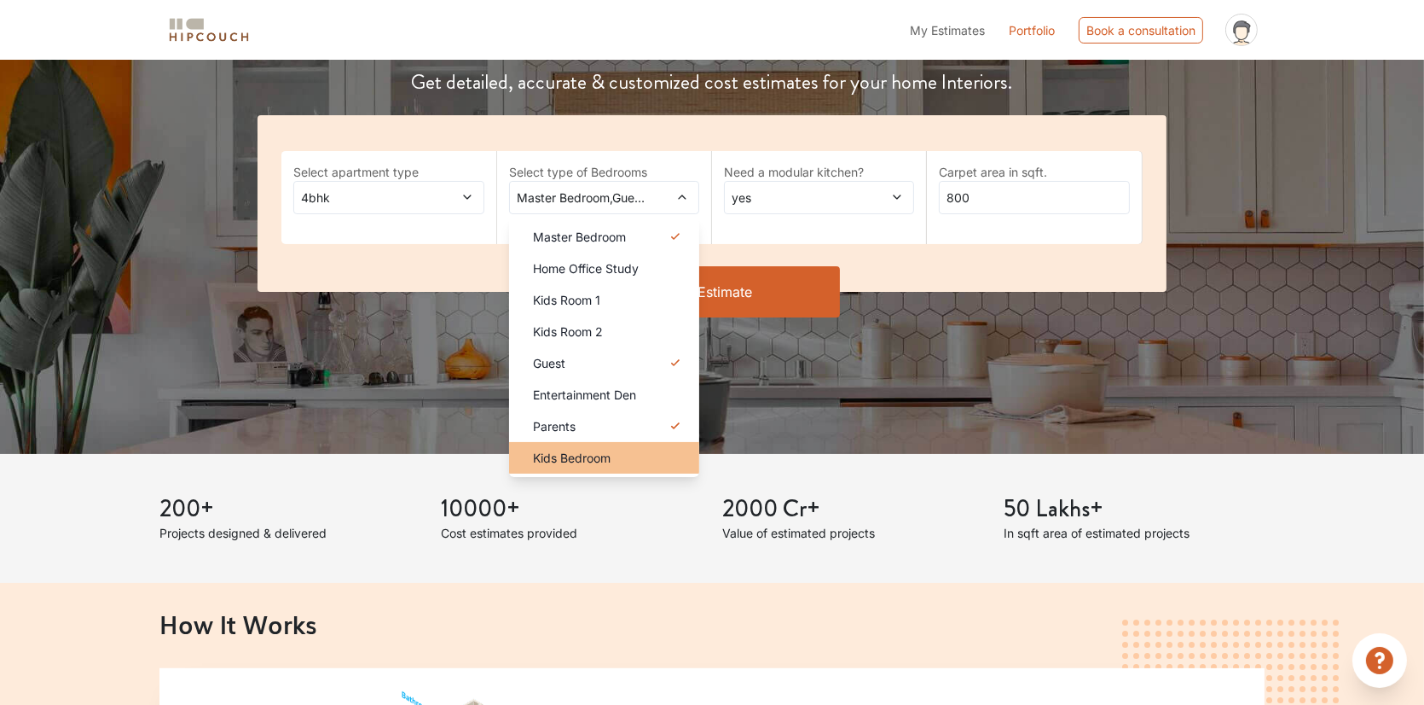
click at [633, 463] on div "Kids Bedroom" at bounding box center [609, 458] width 180 height 18
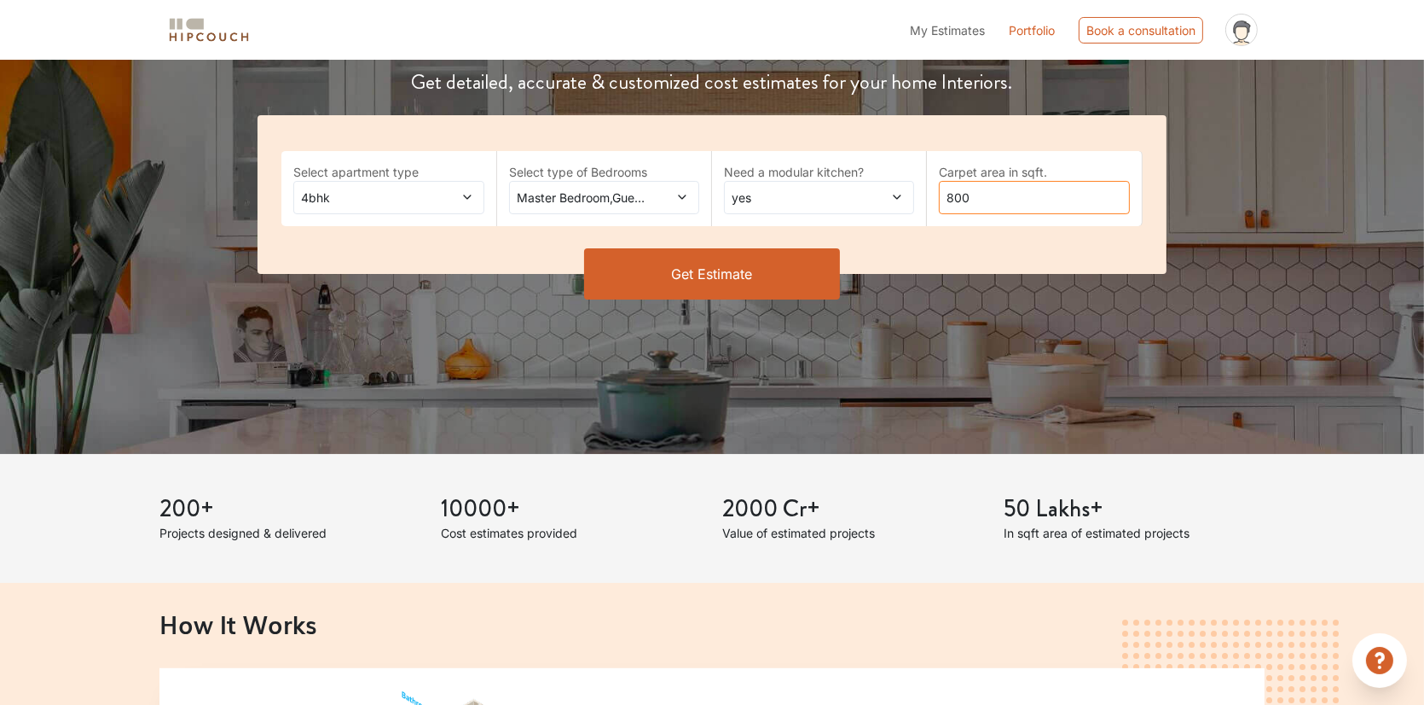
drag, startPoint x: 999, startPoint y: 203, endPoint x: 916, endPoint y: 218, distance: 84.0
click at [916, 218] on div "Select apartment type 4bhk Select type of Bedrooms Master Bedroom,Guest,Parents…" at bounding box center [712, 194] width 908 height 159
type input "2500"
click at [815, 284] on button "Get Estimate" at bounding box center [712, 273] width 256 height 51
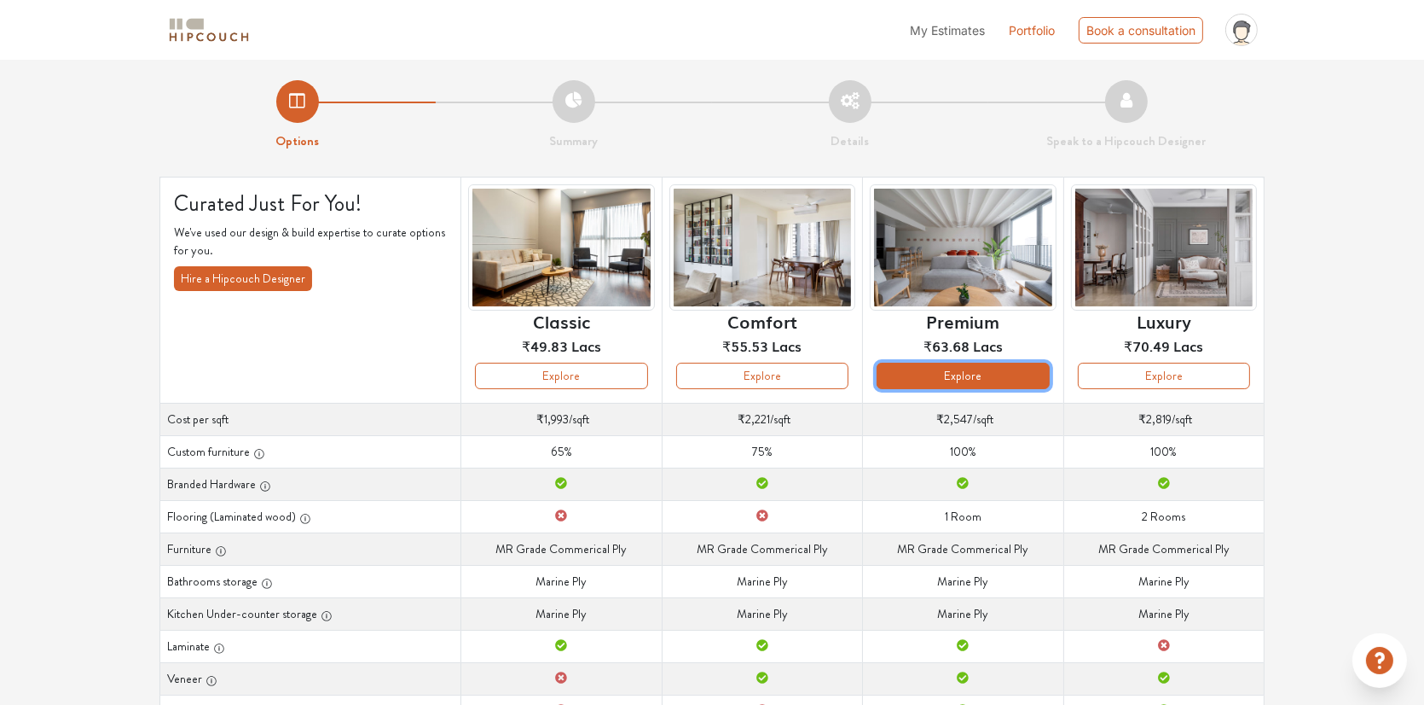
click at [1005, 377] on button "Explore" at bounding box center [963, 376] width 172 height 26
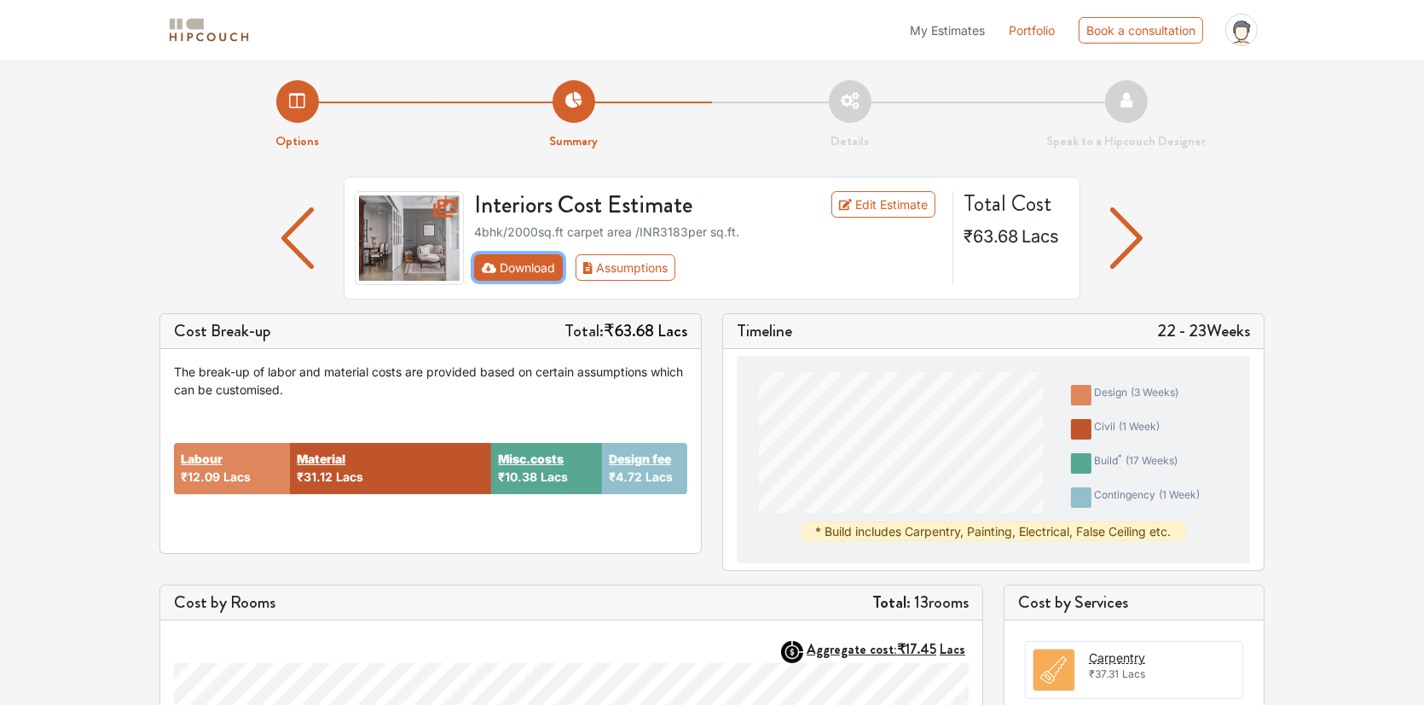
click at [537, 270] on button "Download" at bounding box center [519, 267] width 90 height 26
click at [492, 269] on icon "First group" at bounding box center [489, 268] width 15 height 10
click at [850, 207] on icon at bounding box center [846, 205] width 14 height 12
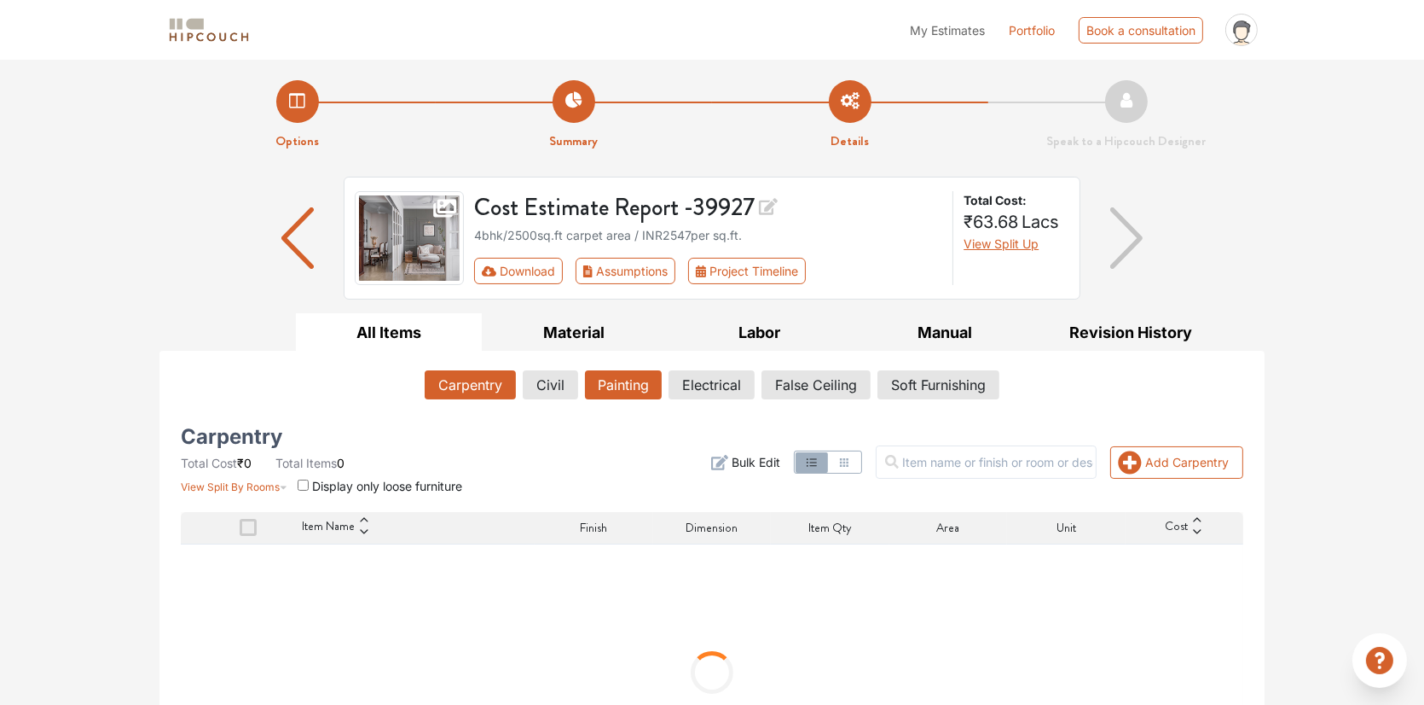
click at [633, 383] on button "Painting" at bounding box center [623, 384] width 77 height 29
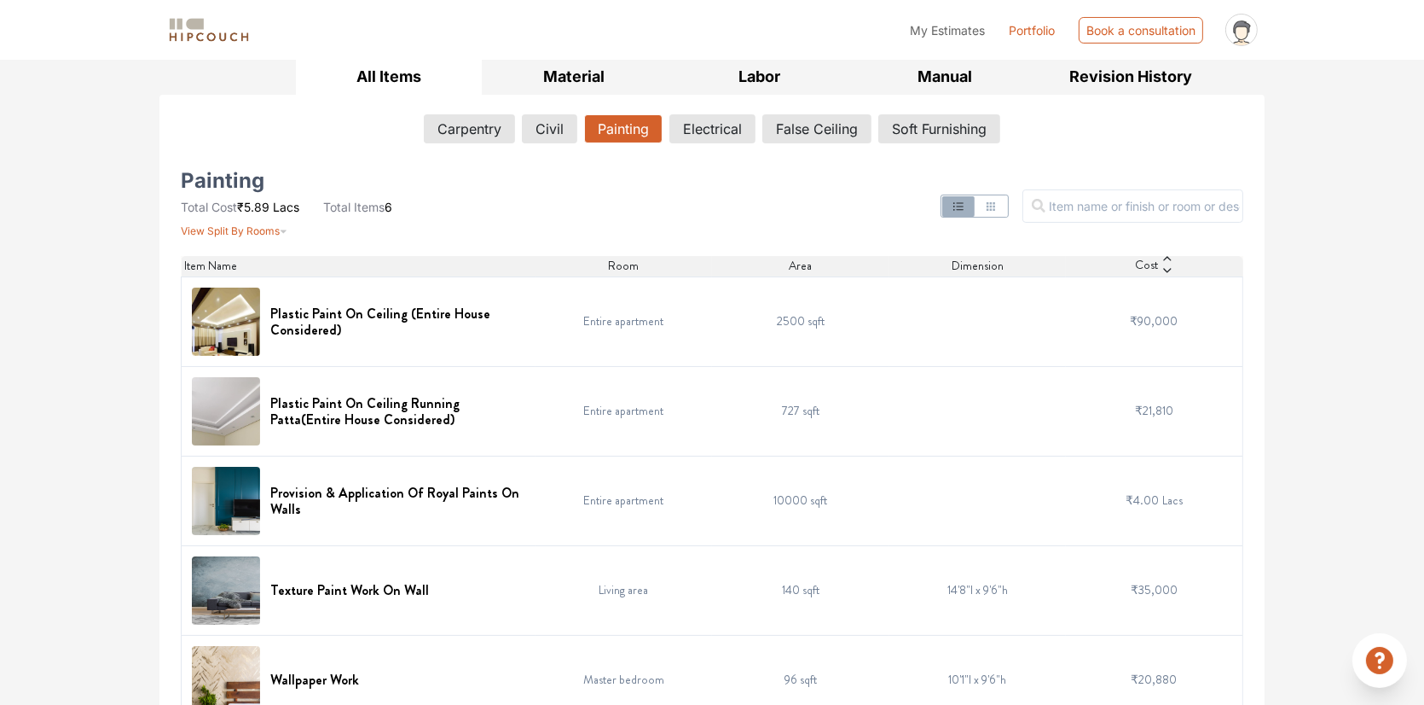
scroll to position [341, 0]
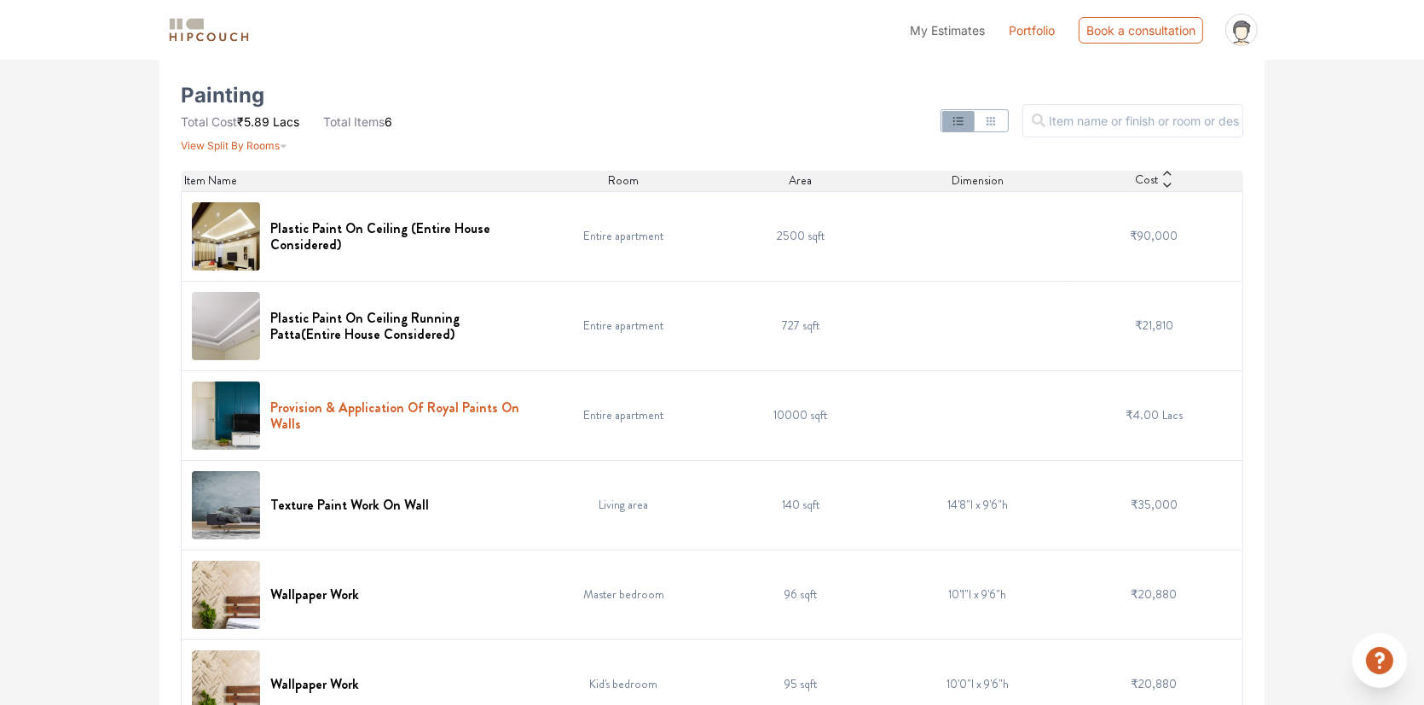
click at [437, 409] on h6 "Provision & Application Of Royal Paints On Walls" at bounding box center [397, 415] width 255 height 32
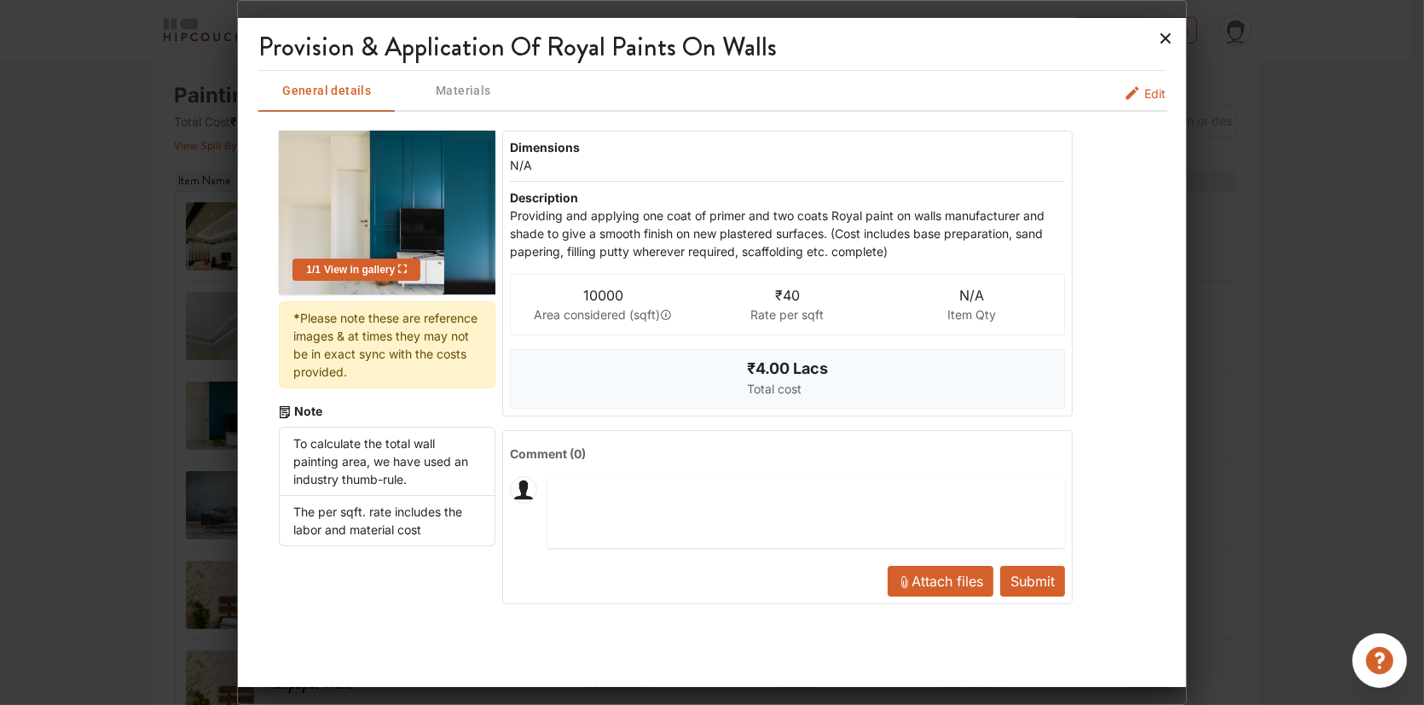
click at [1169, 44] on icon at bounding box center [1165, 38] width 27 height 27
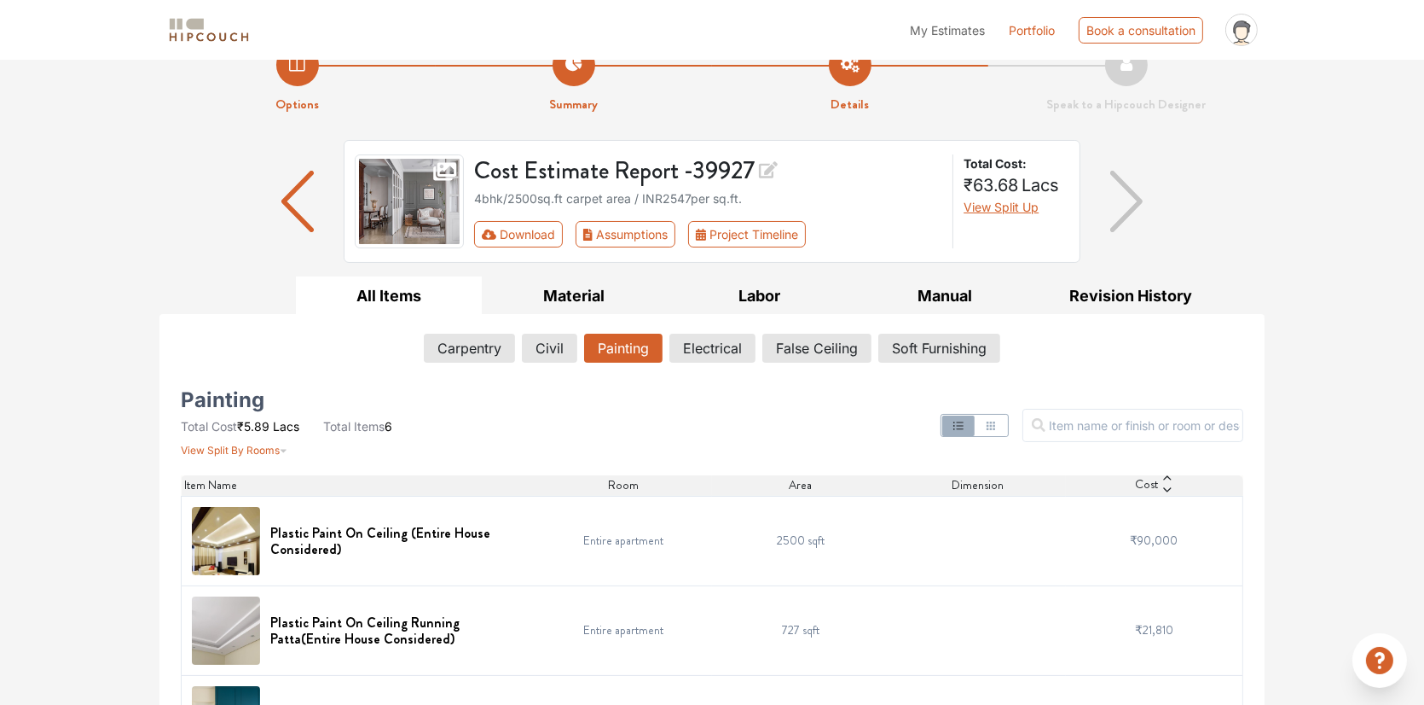
scroll to position [0, 0]
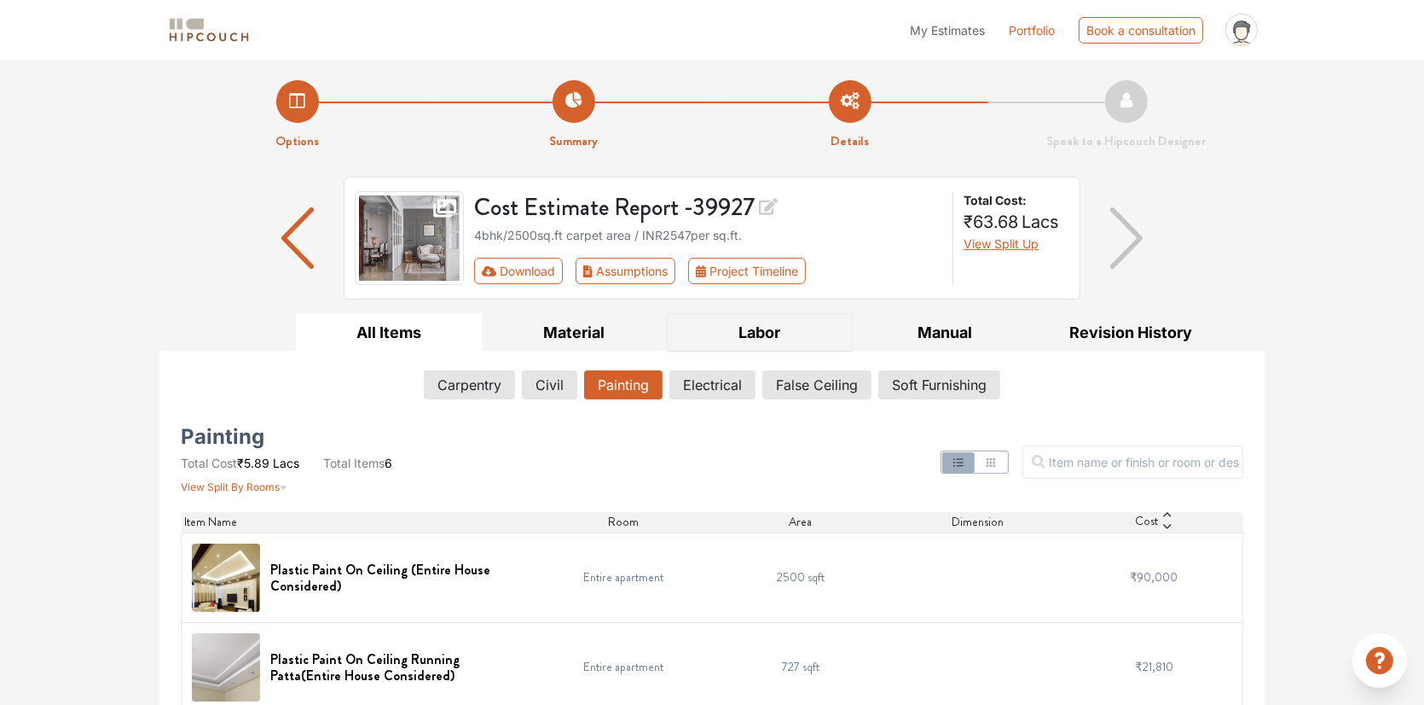
click at [763, 328] on button "Labor" at bounding box center [760, 332] width 186 height 38
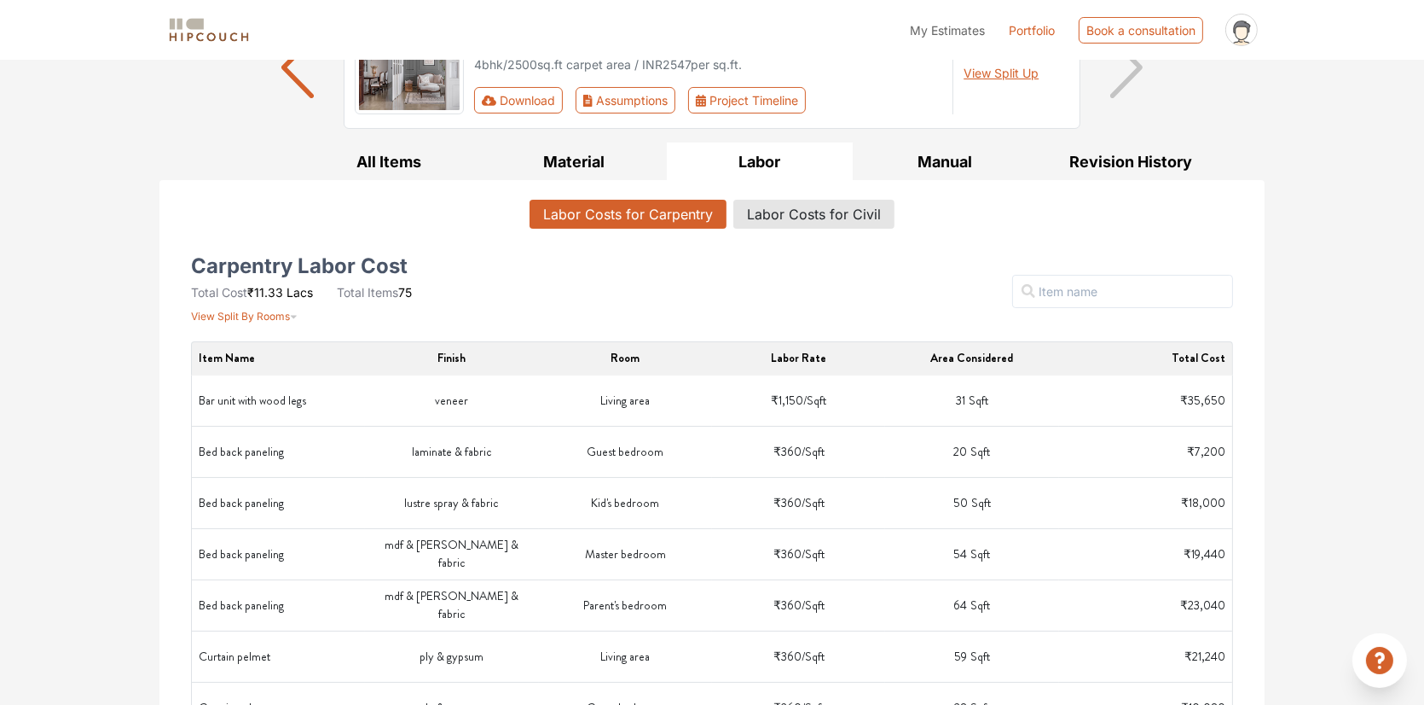
scroll to position [256, 0]
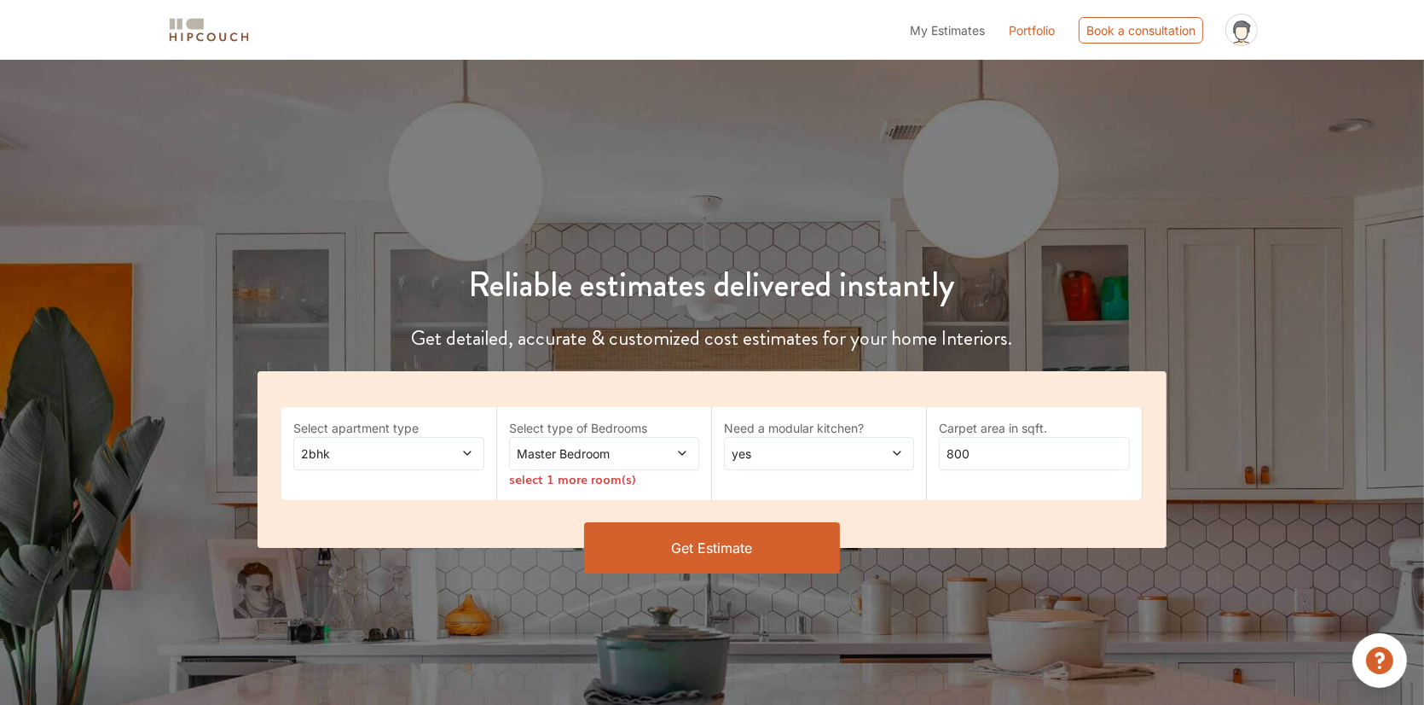
click at [470, 452] on icon at bounding box center [467, 453] width 12 height 12
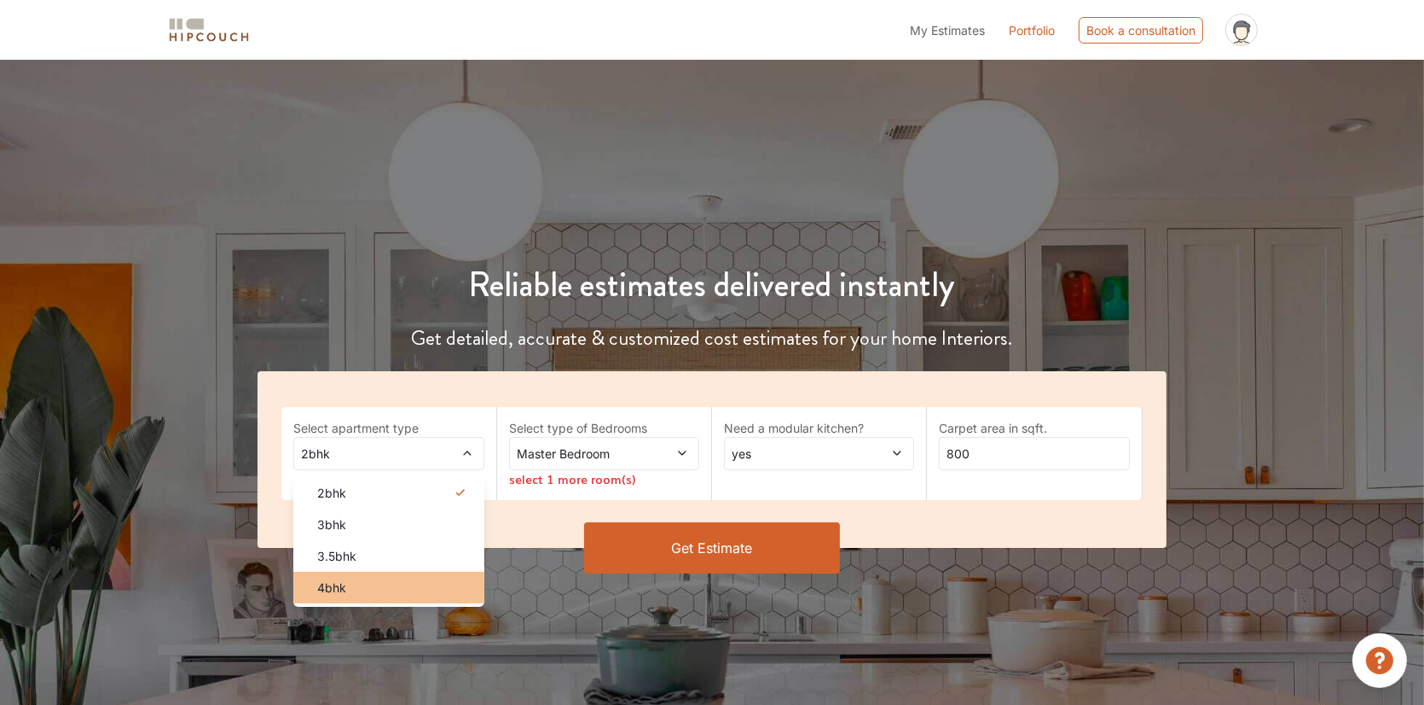
click at [381, 586] on div "4bhk" at bounding box center [394, 587] width 180 height 18
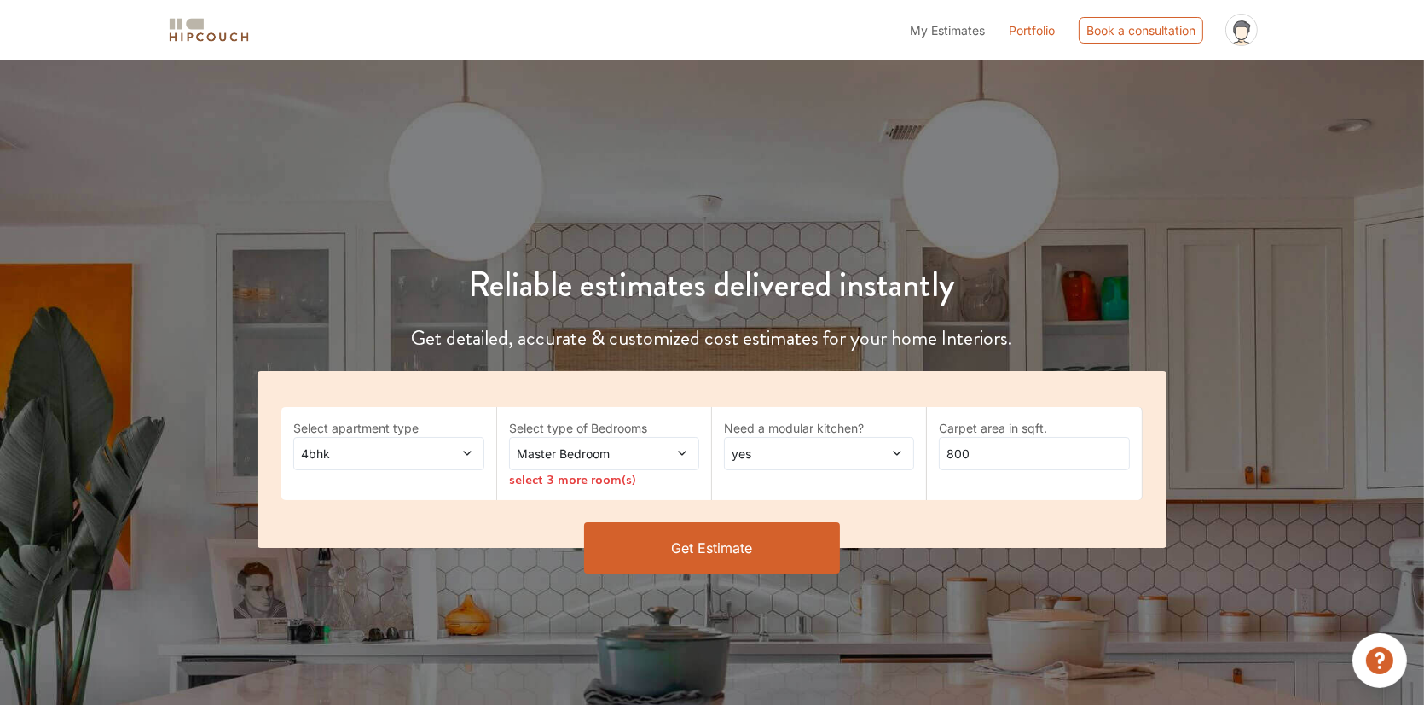
click at [679, 452] on icon at bounding box center [682, 453] width 12 height 12
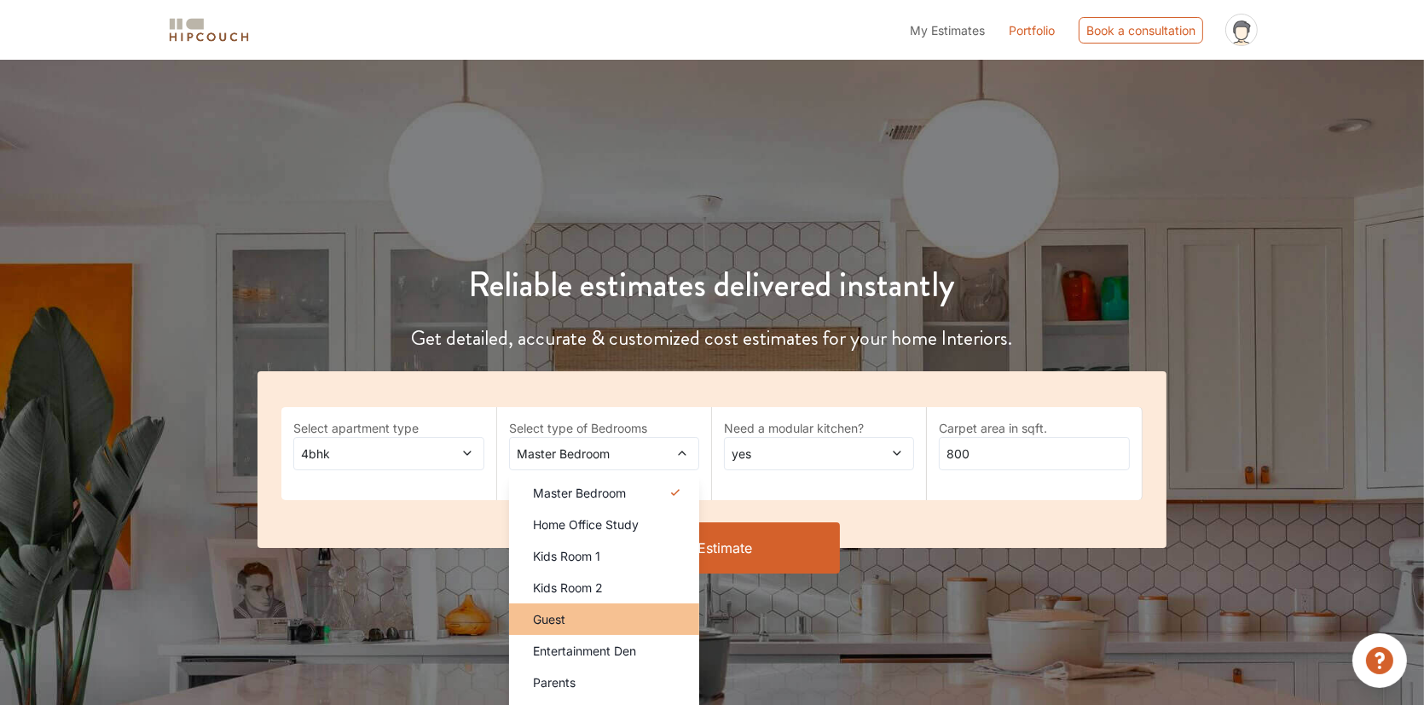
click at [652, 614] on div "Guest" at bounding box center [609, 619] width 180 height 18
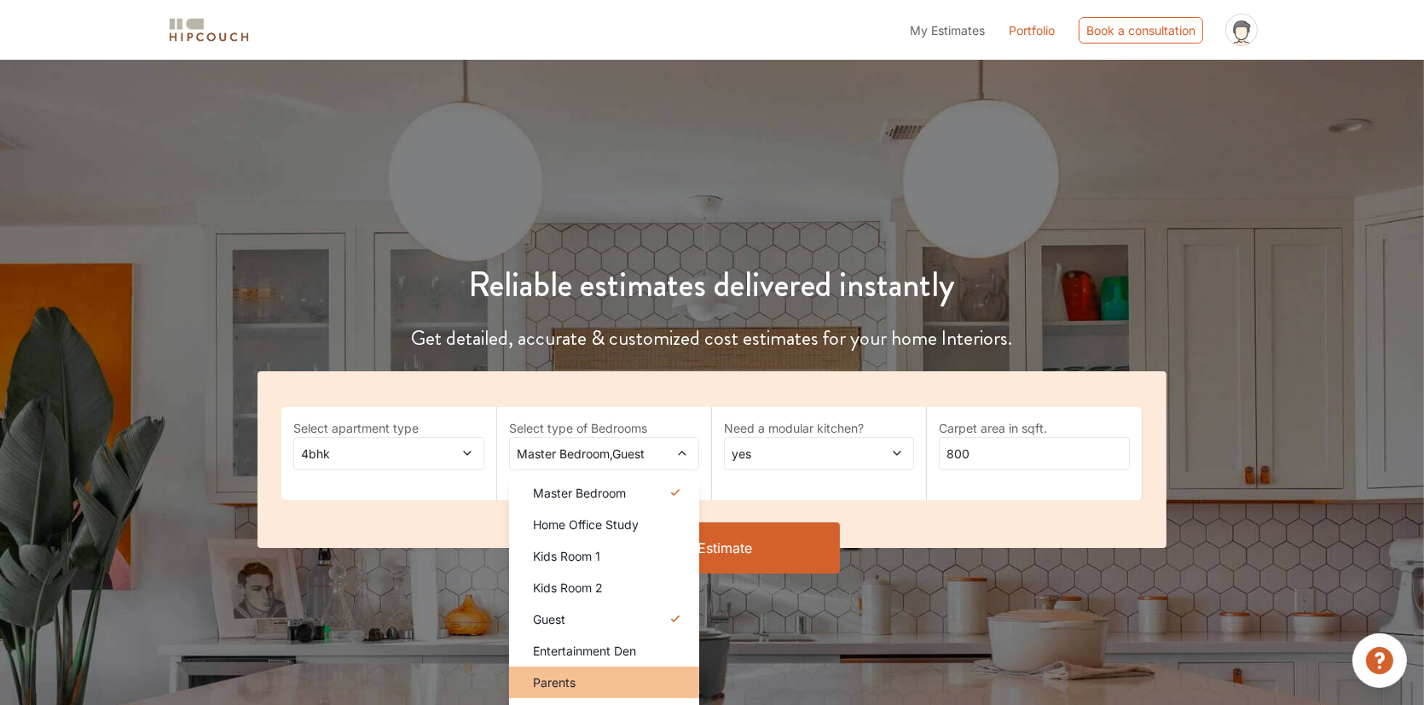
click at [644, 674] on div "Parents" at bounding box center [609, 682] width 180 height 18
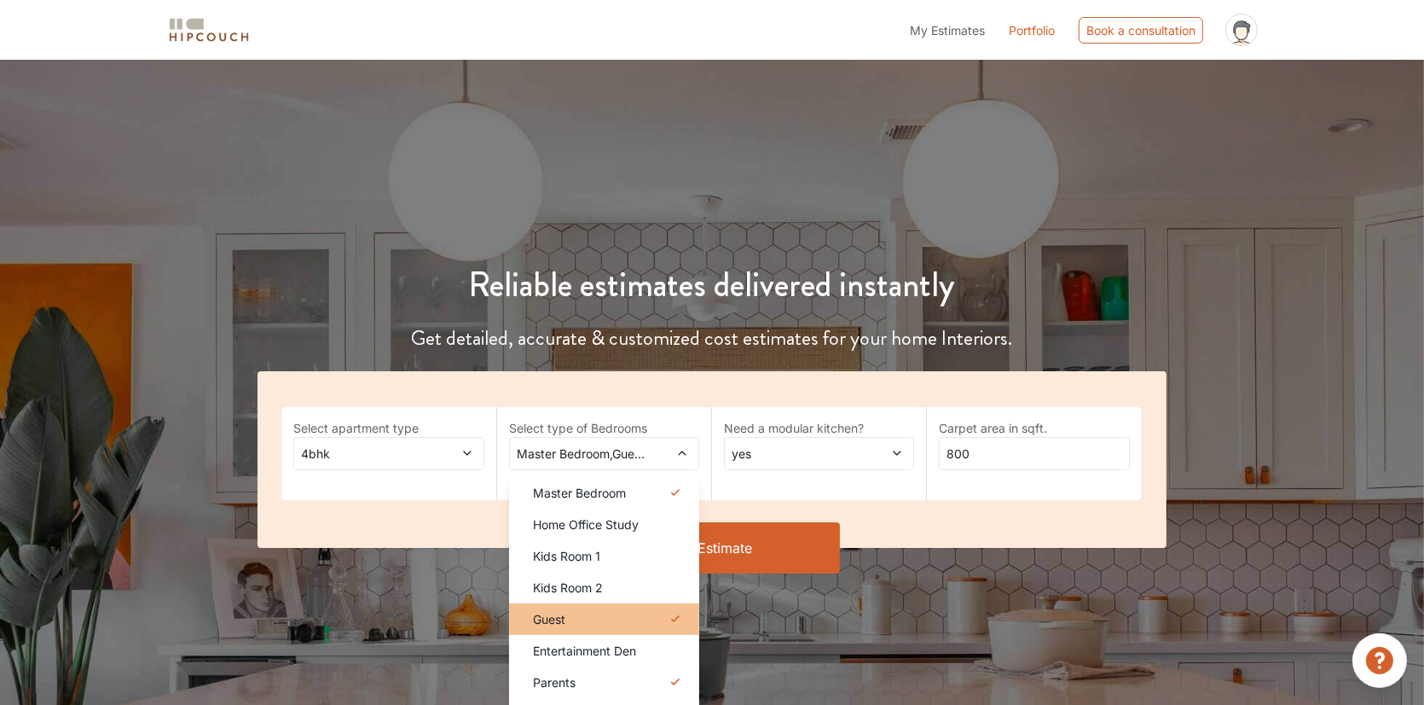
scroll to position [341, 0]
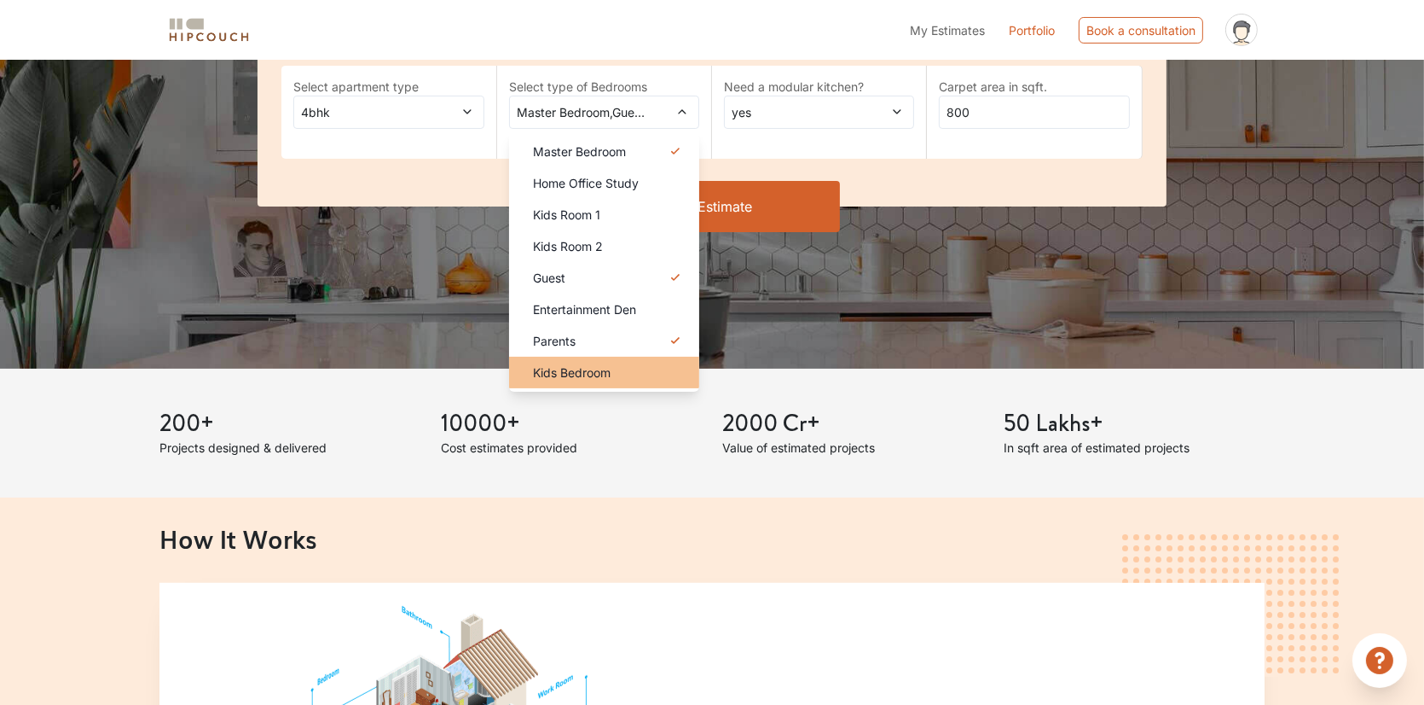
click at [620, 374] on div "Kids Bedroom" at bounding box center [609, 372] width 180 height 18
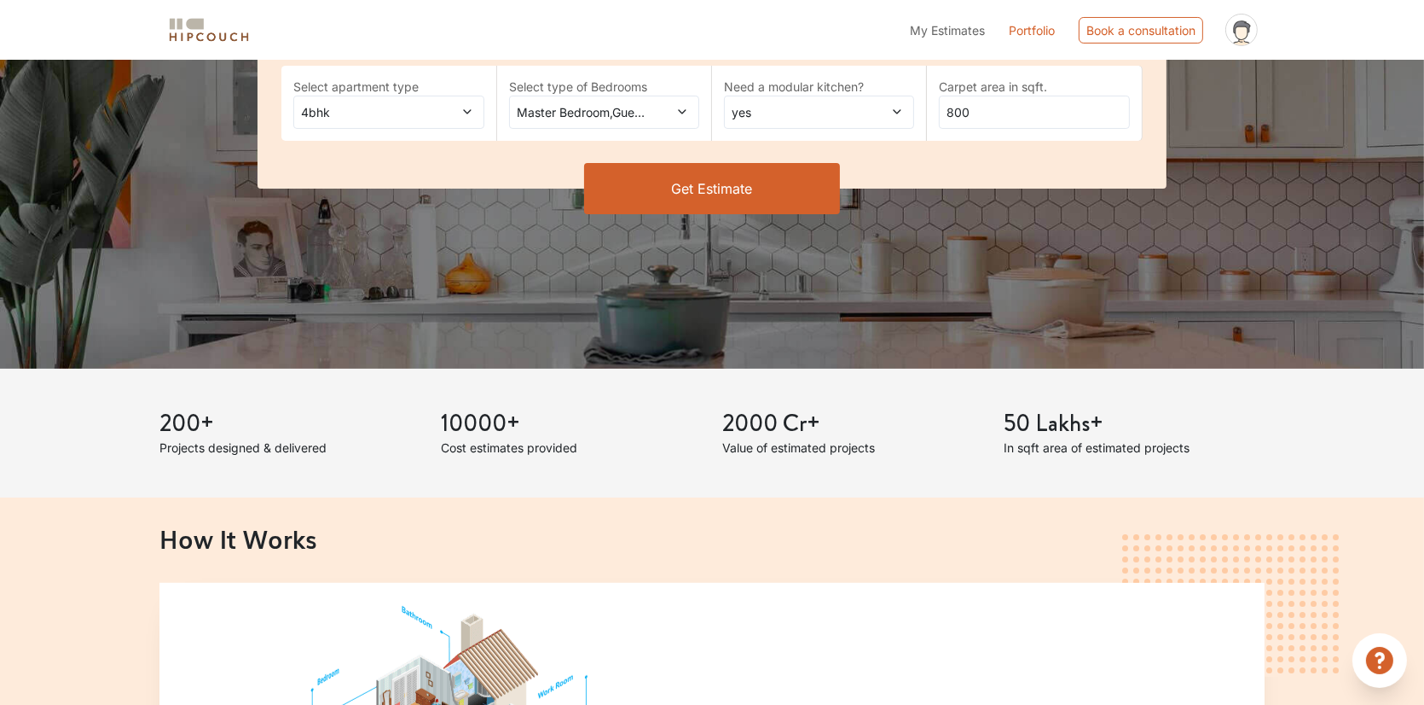
scroll to position [171, 0]
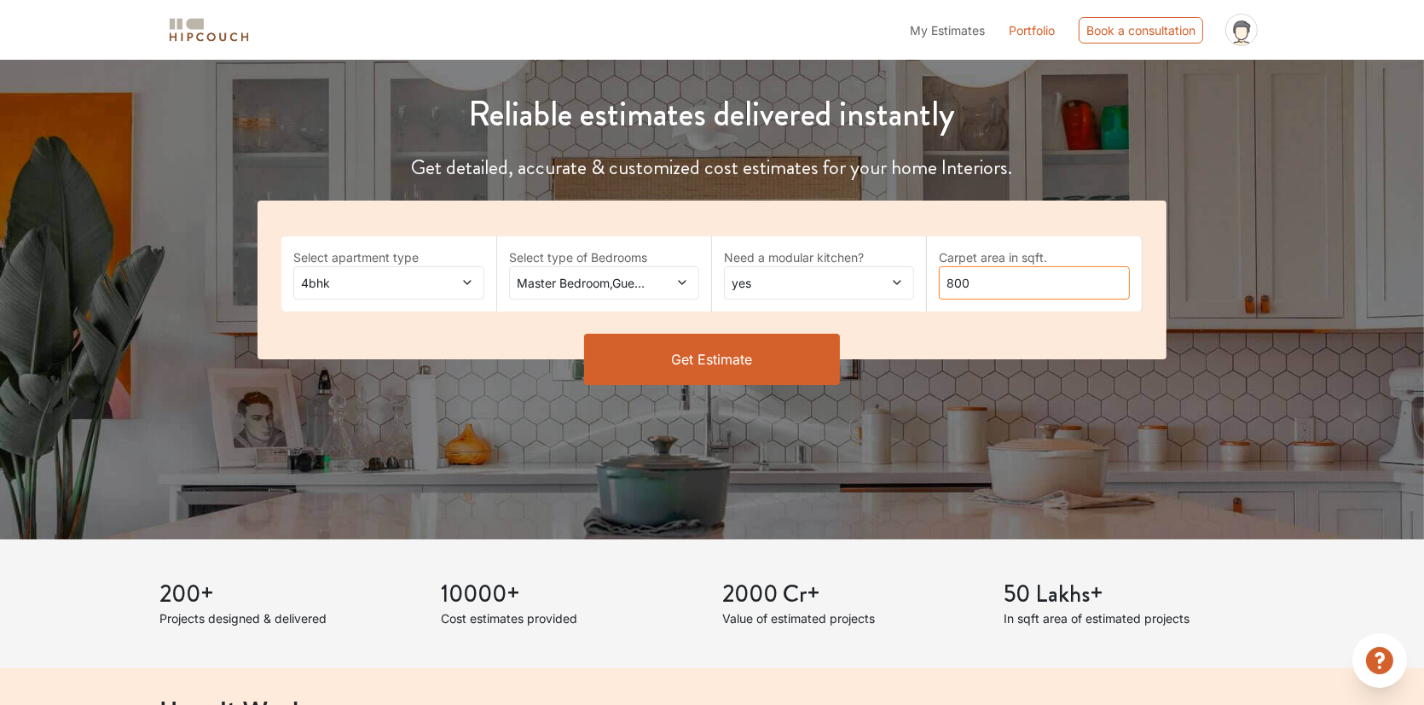
drag, startPoint x: 1005, startPoint y: 281, endPoint x: 908, endPoint y: 301, distance: 99.2
click at [908, 301] on div "Select apartment type 4bhk Select type of Bedrooms Master Bedroom,Guest,Parents…" at bounding box center [712, 279] width 908 height 159
type input "2500"
click at [803, 351] on button "Get Estimate" at bounding box center [712, 359] width 256 height 51
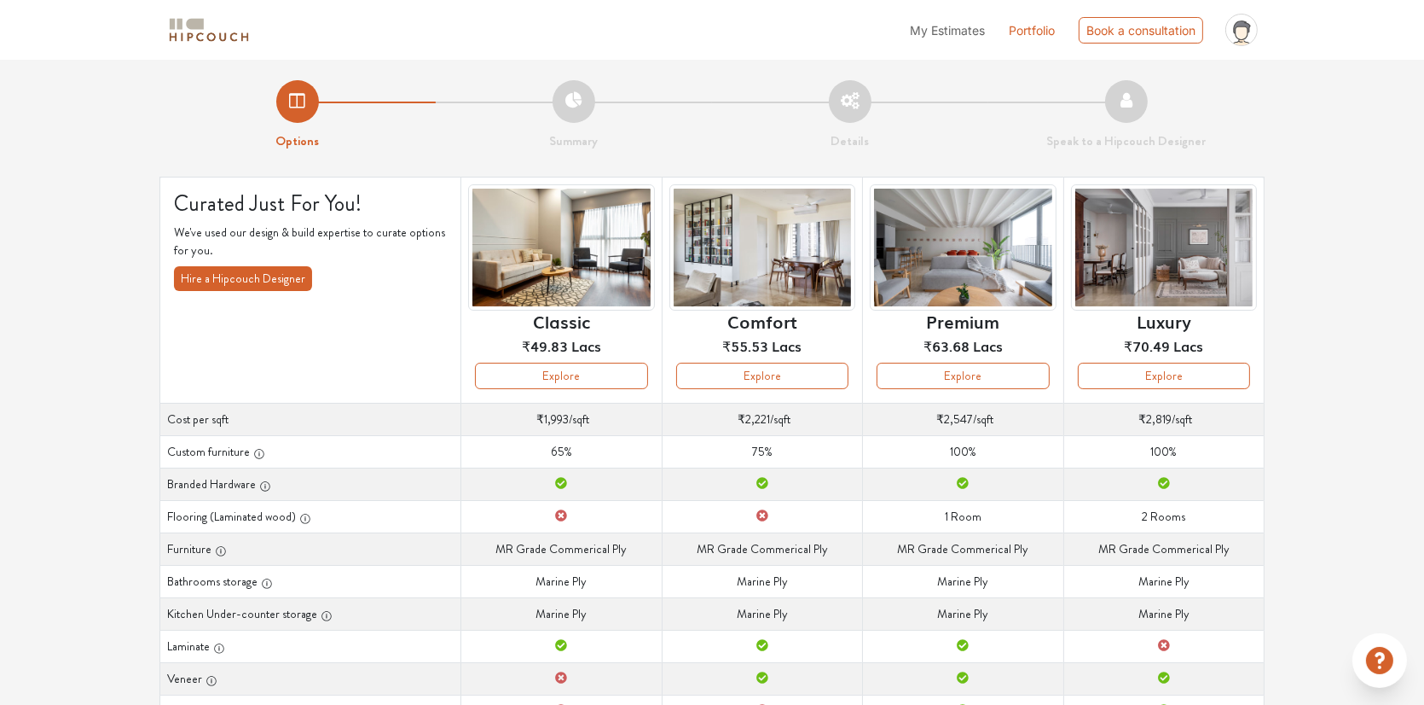
scroll to position [171, 0]
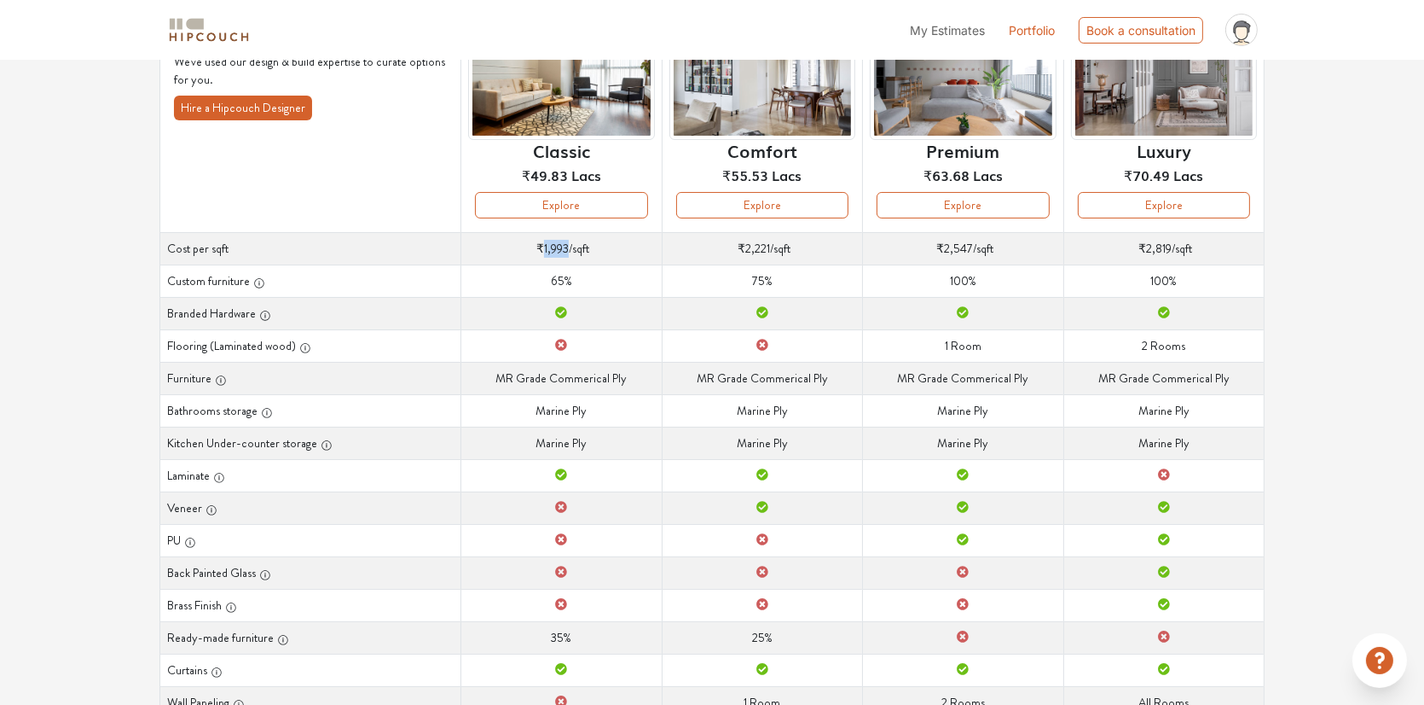
drag, startPoint x: 540, startPoint y: 248, endPoint x: 569, endPoint y: 247, distance: 29.0
click at [569, 247] on td "Cost per sqft ₹1,993 /sqft" at bounding box center [561, 248] width 200 height 32
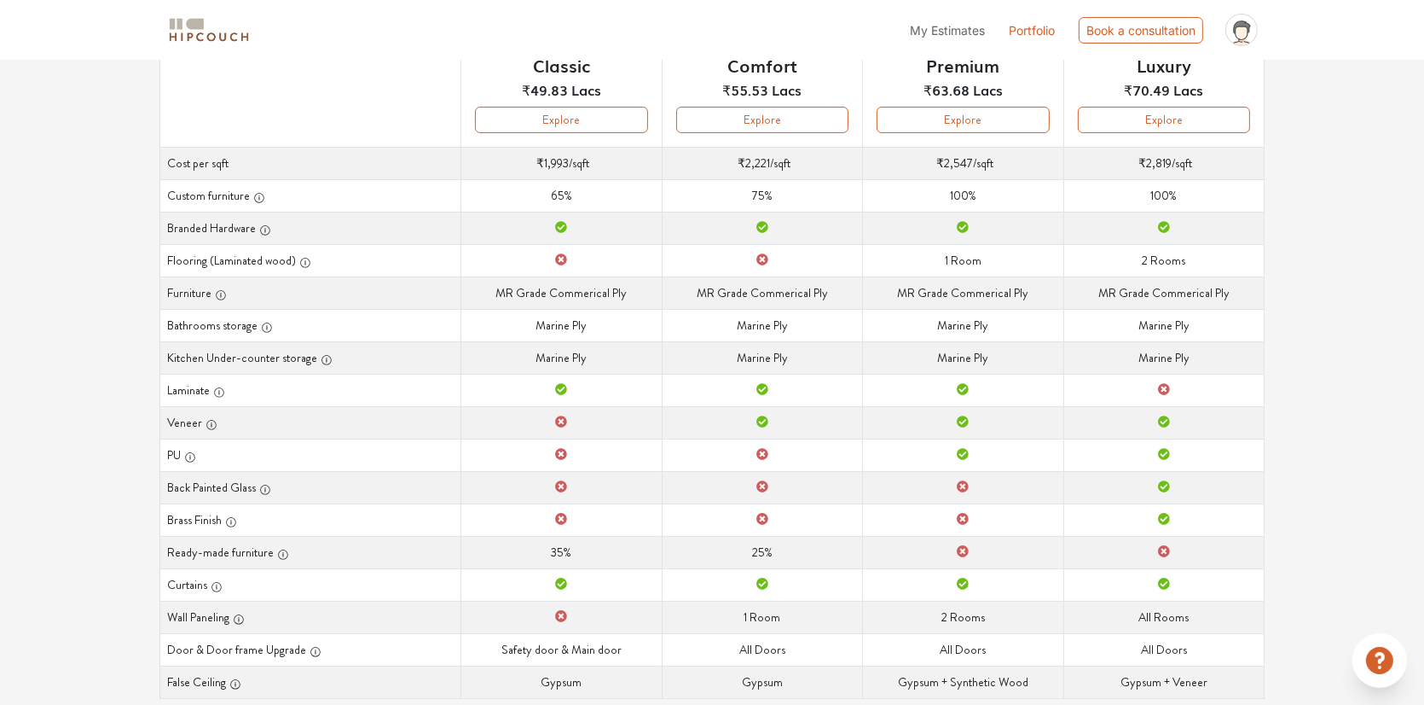
click at [572, 194] on td "Custom furniture 65%" at bounding box center [561, 195] width 200 height 32
click at [769, 195] on td "Custom furniture 75%" at bounding box center [762, 195] width 200 height 32
click at [967, 193] on td "Custom furniture 100%" at bounding box center [963, 195] width 200 height 32
